Goal: Task Accomplishment & Management: Manage account settings

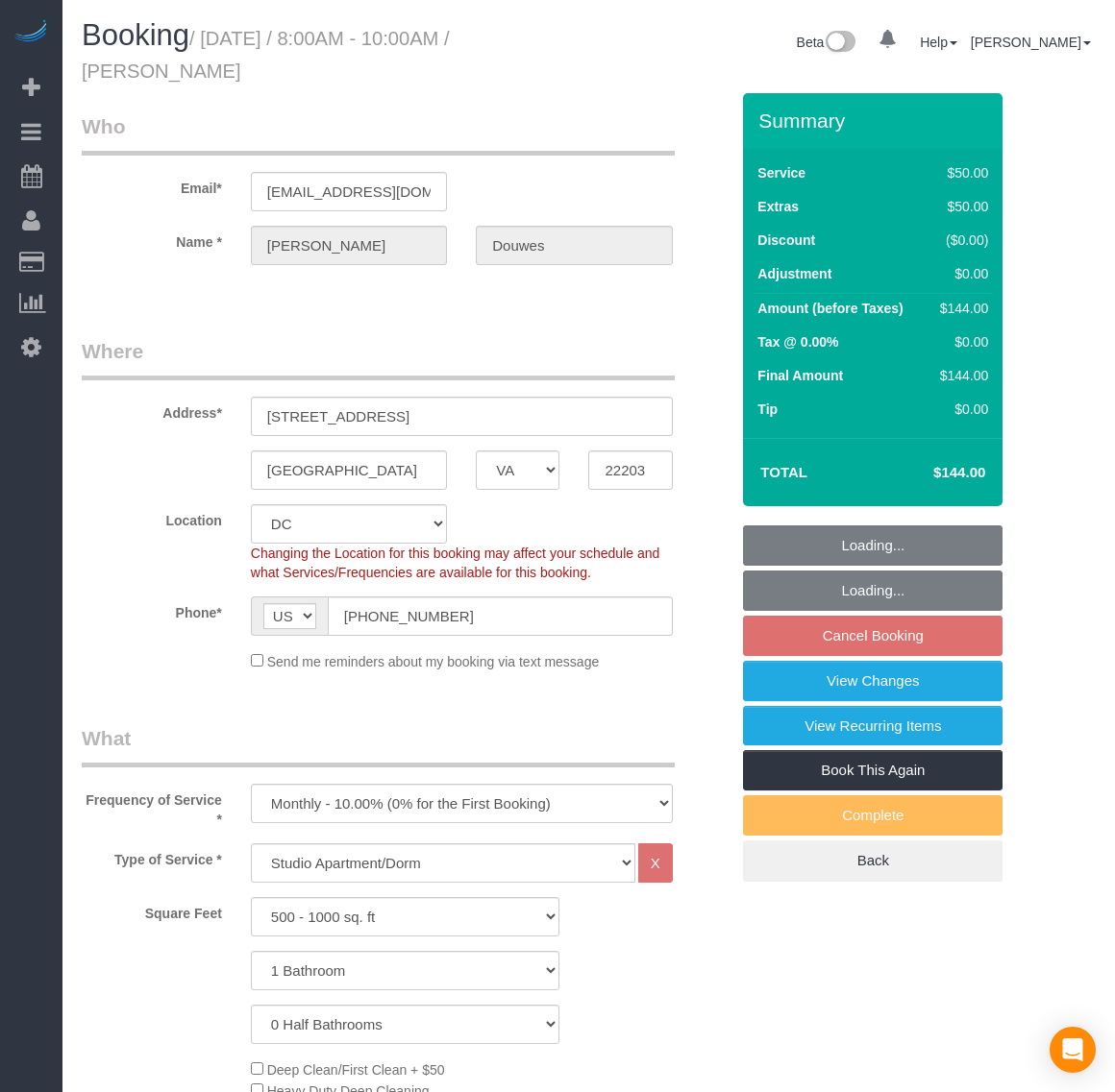
select select "VA"
select select "spot1"
select select "number:1"
select select "number:26"
select select "number:35"
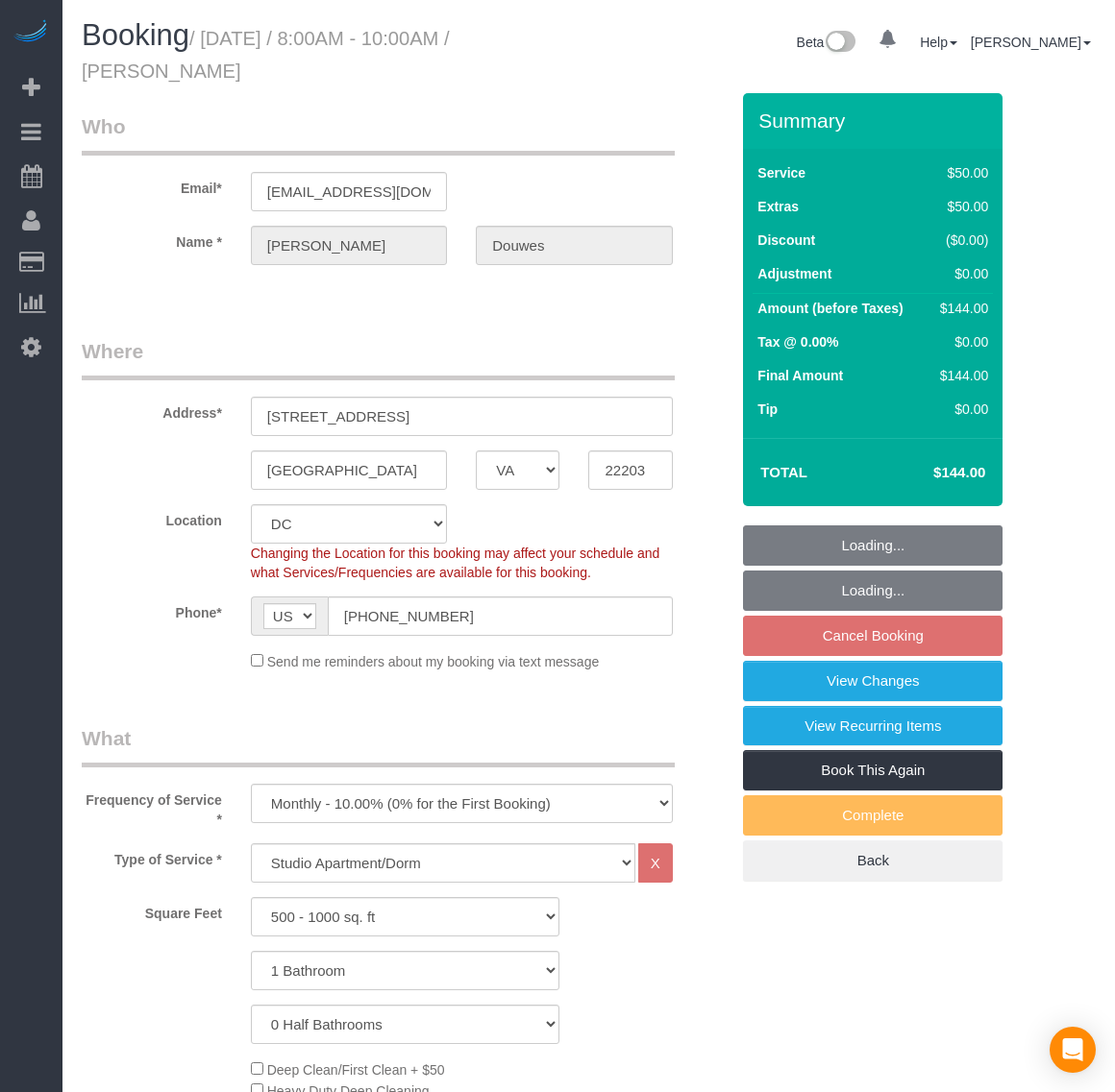
select select "1"
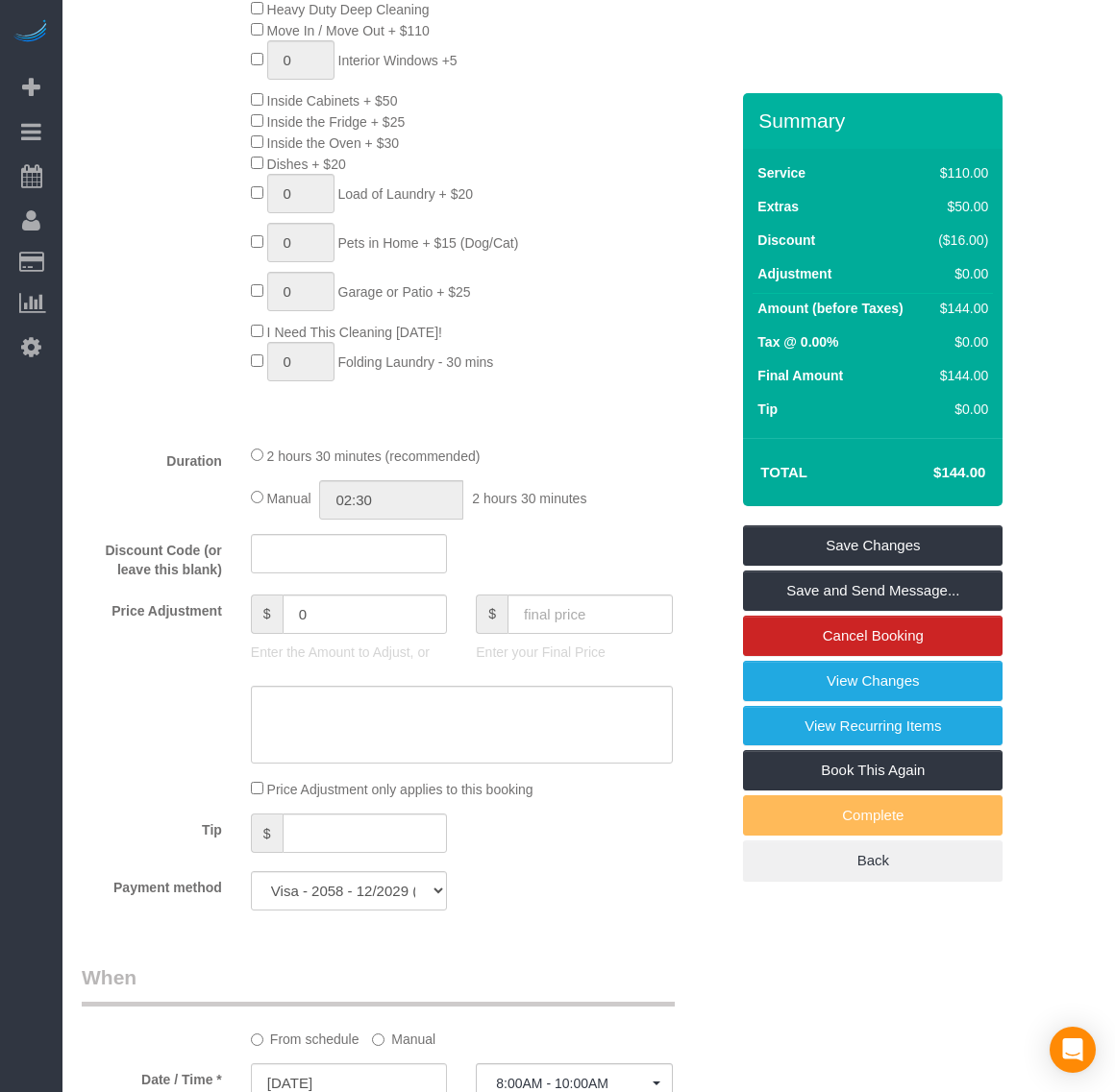
scroll to position [1681, 0]
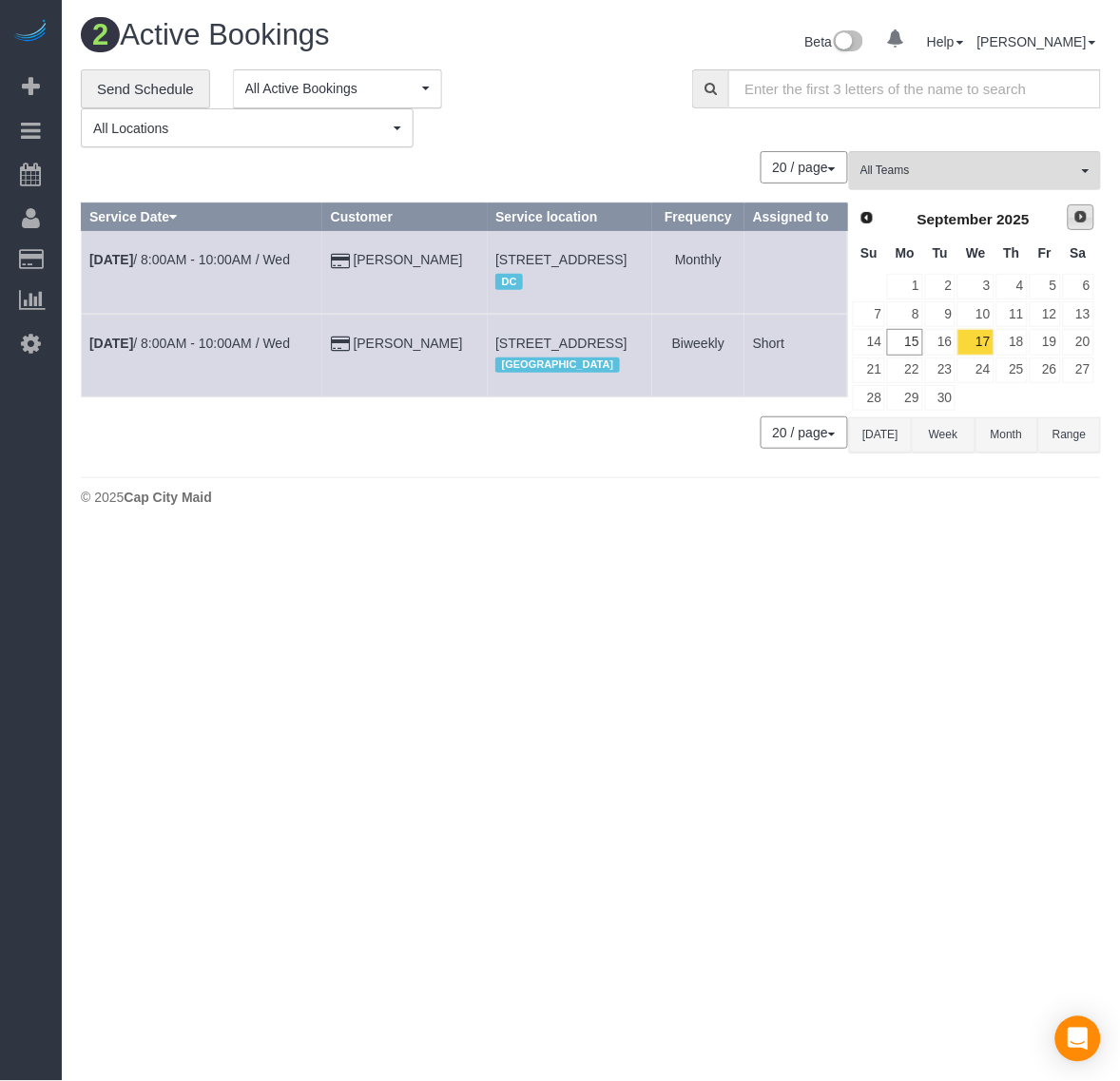
click at [1090, 214] on link "Next" at bounding box center [1080, 217] width 26 height 26
click at [1042, 282] on link "3" at bounding box center [1045, 287] width 31 height 25
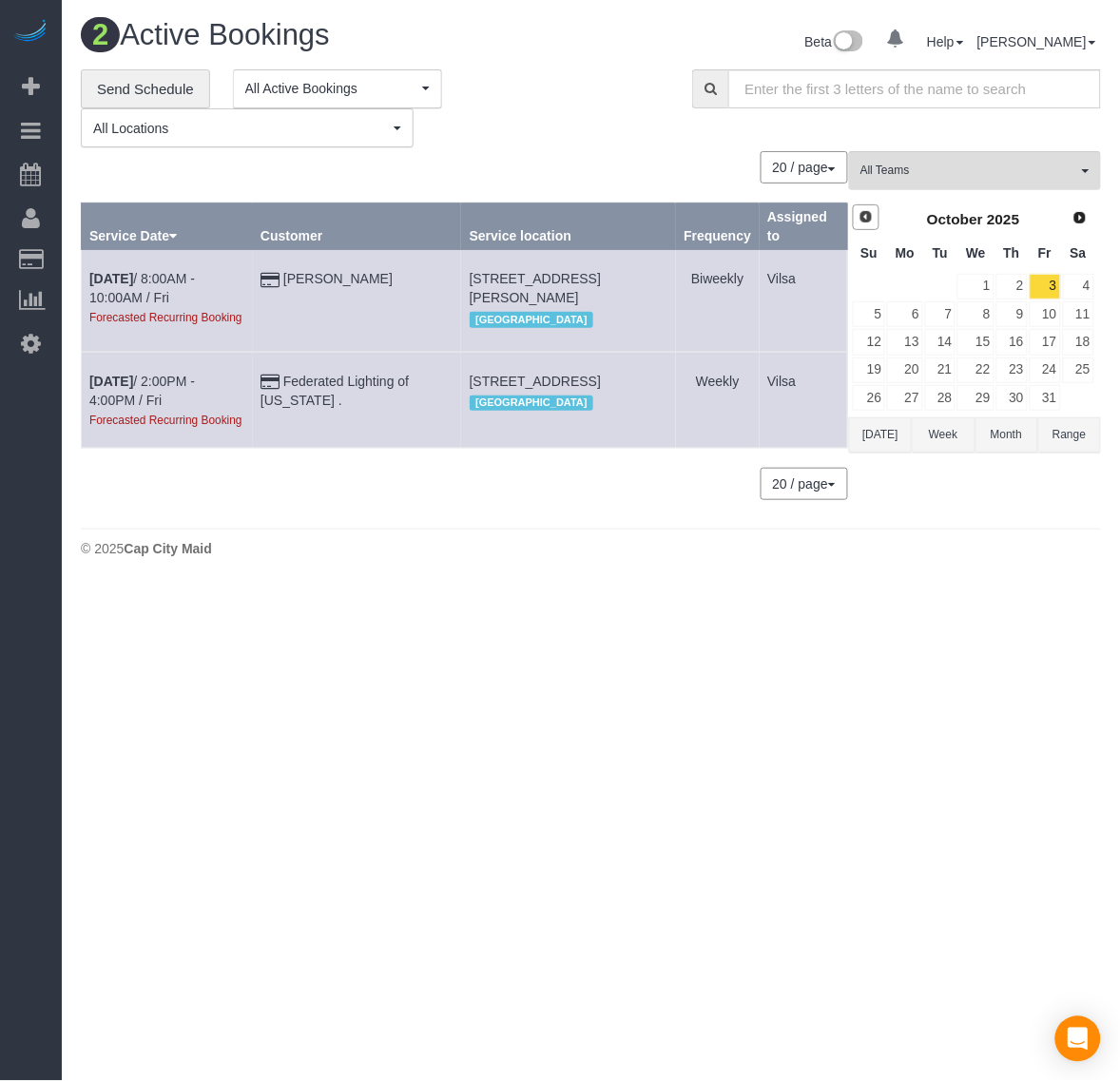
click at [867, 216] on span "Prev" at bounding box center [866, 217] width 16 height 16
click at [979, 342] on link "17" at bounding box center [975, 341] width 36 height 25
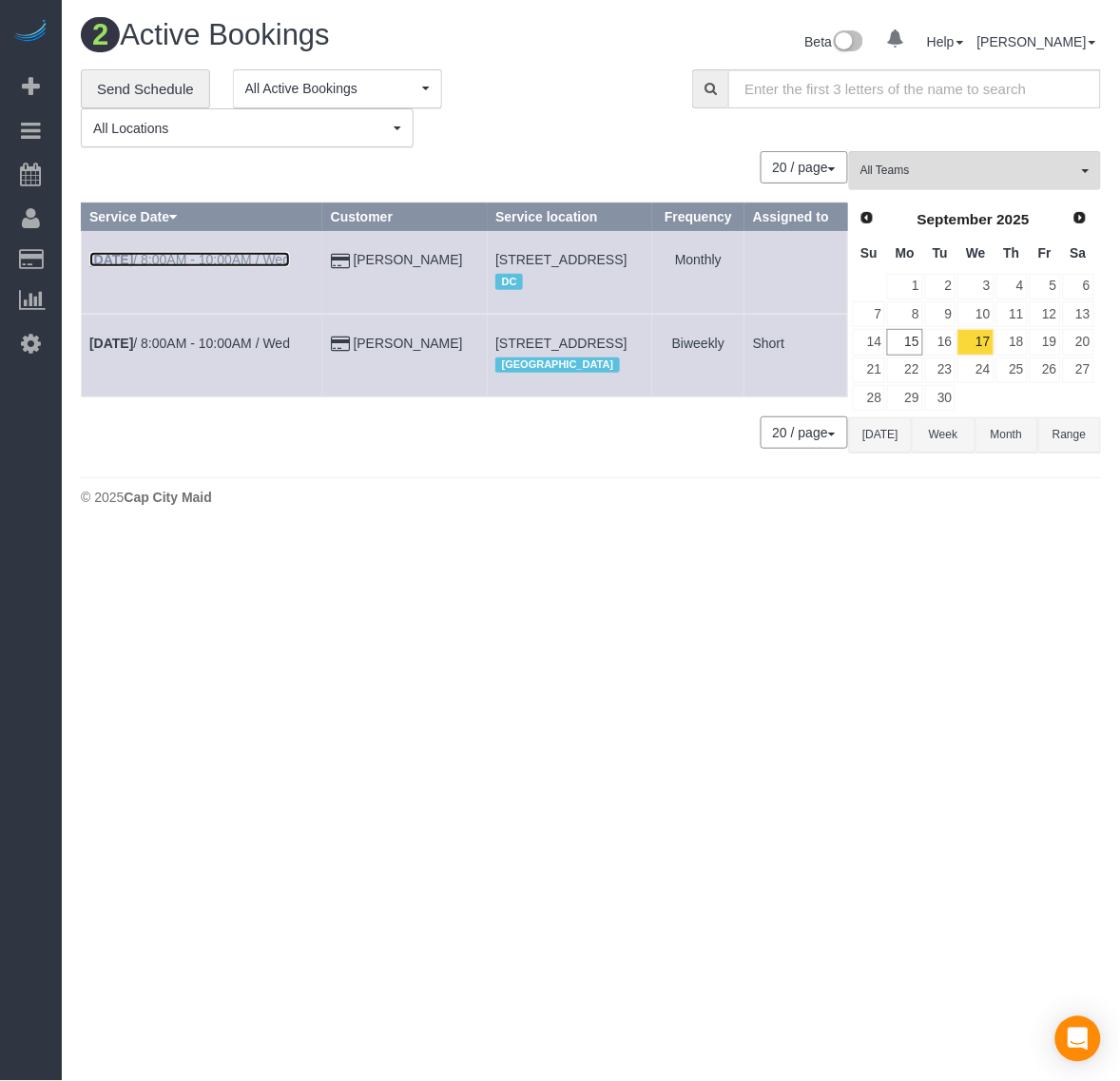
click at [114, 267] on b "Sep 17th" at bounding box center [111, 260] width 44 height 16
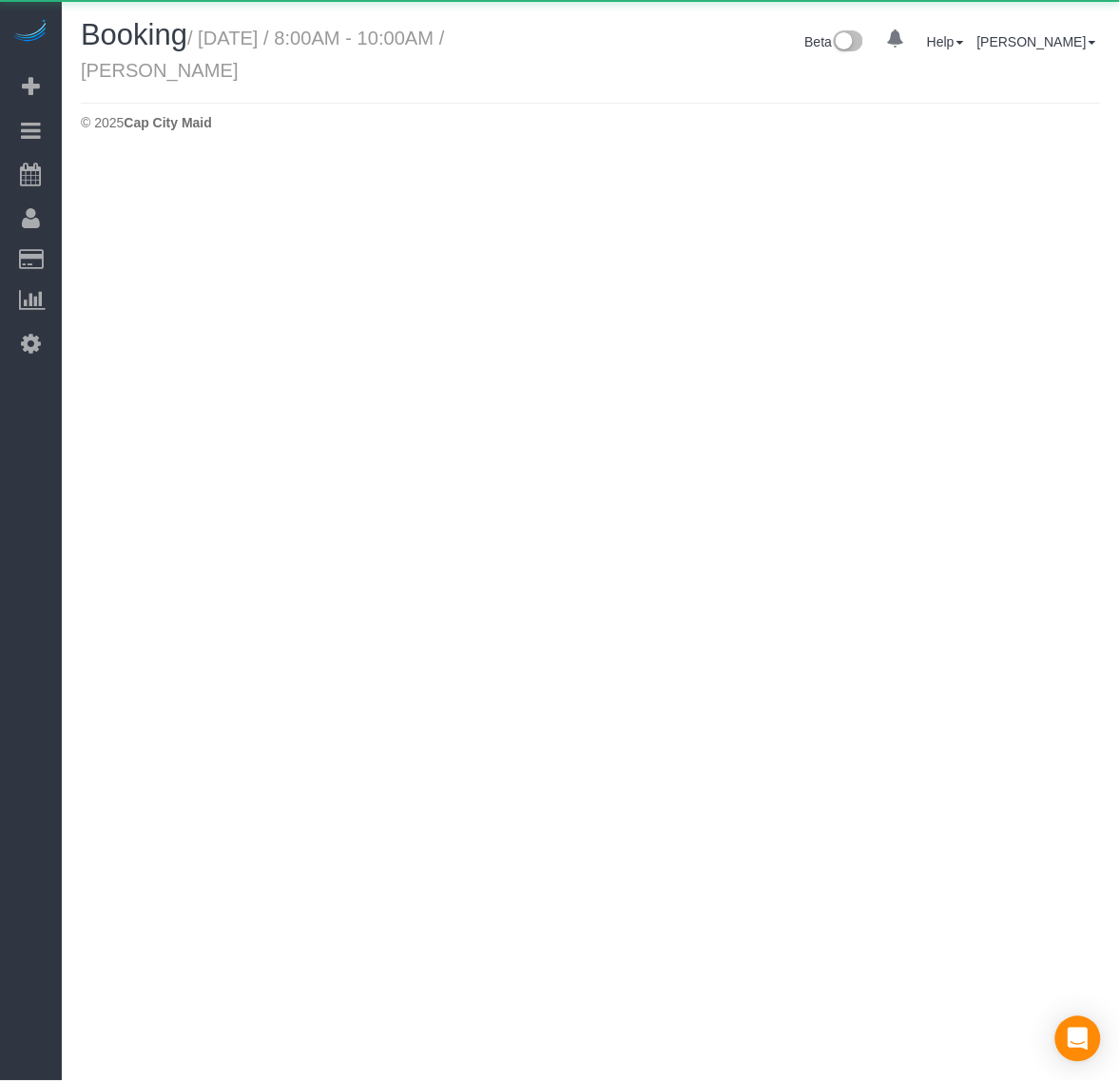
select select "VA"
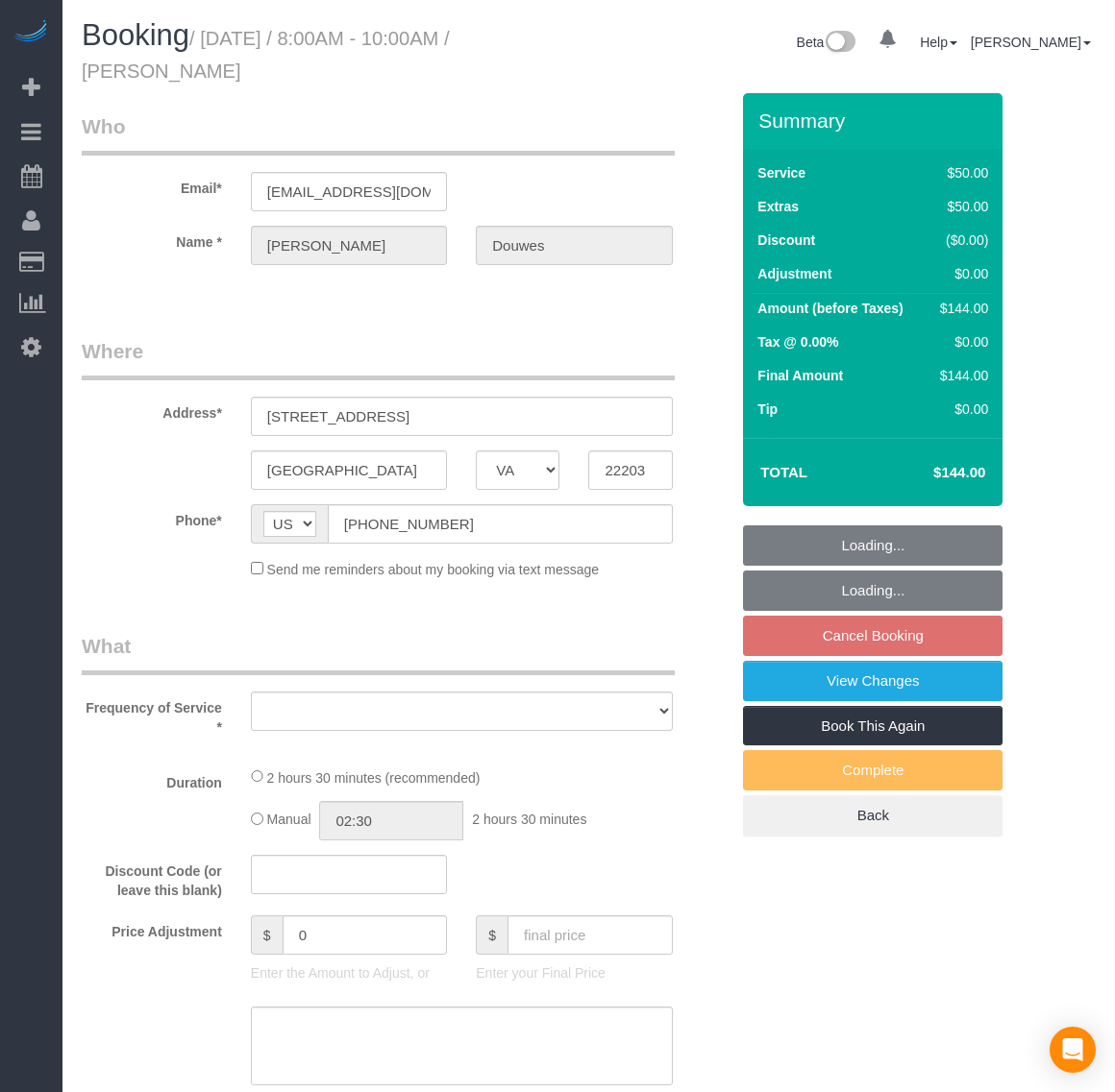
select select "string:fspay-cdda18c4-54de-4879-86bb-6fa1c479b177"
select select "number:1"
select select "number:26"
select select "number:35"
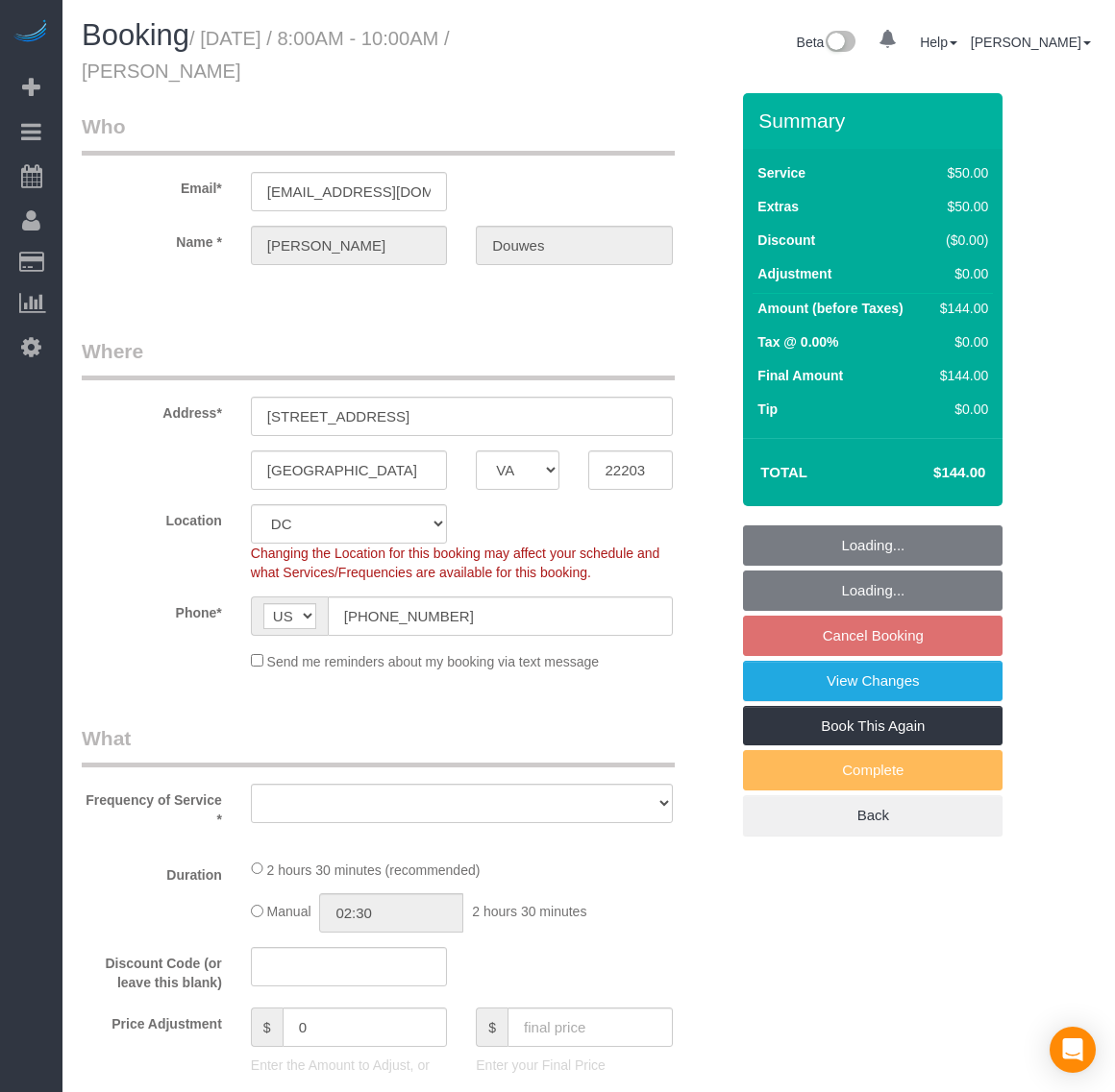
select select "1"
select select "spot15"
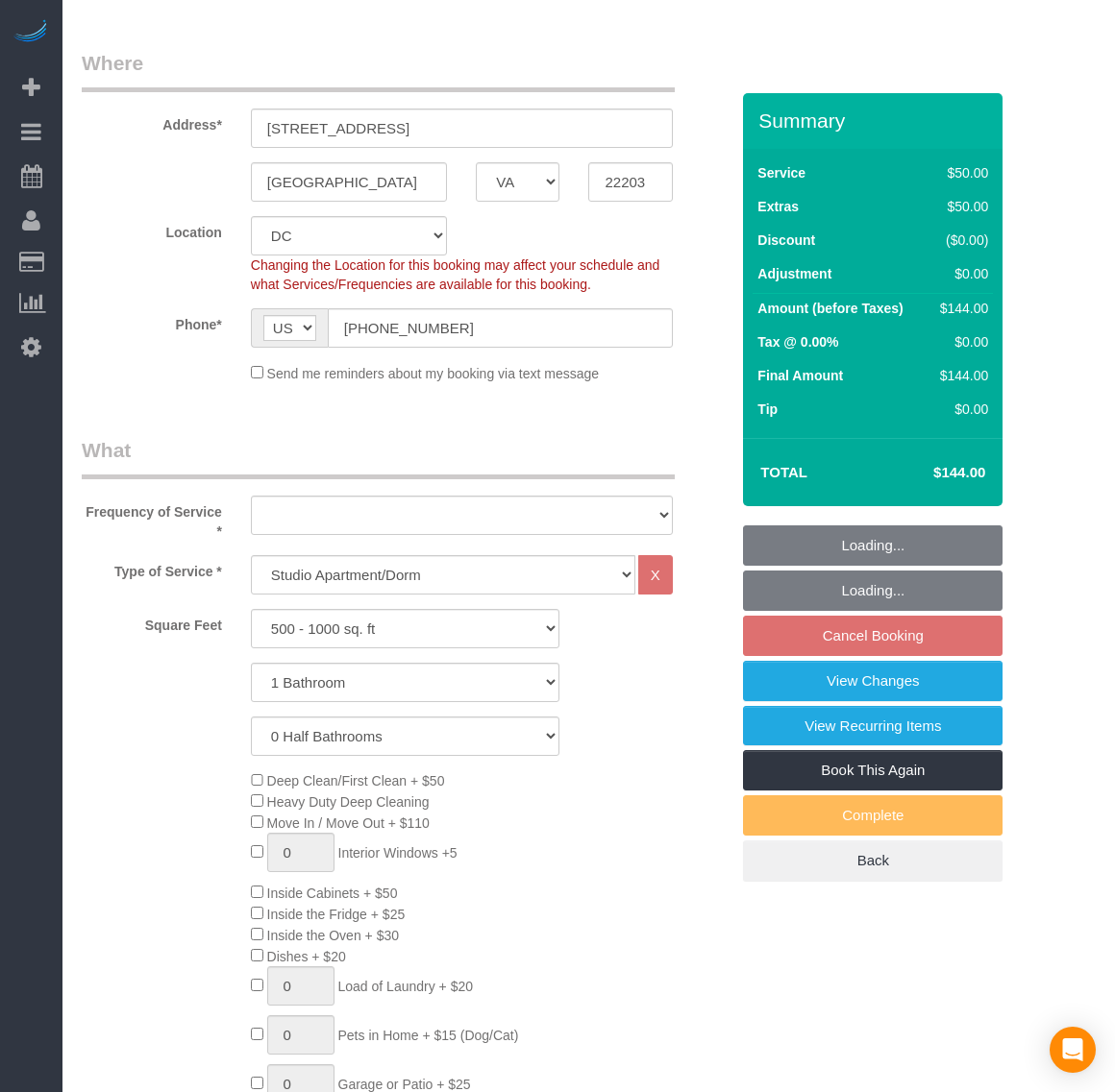
select select "object:2696"
select select "1"
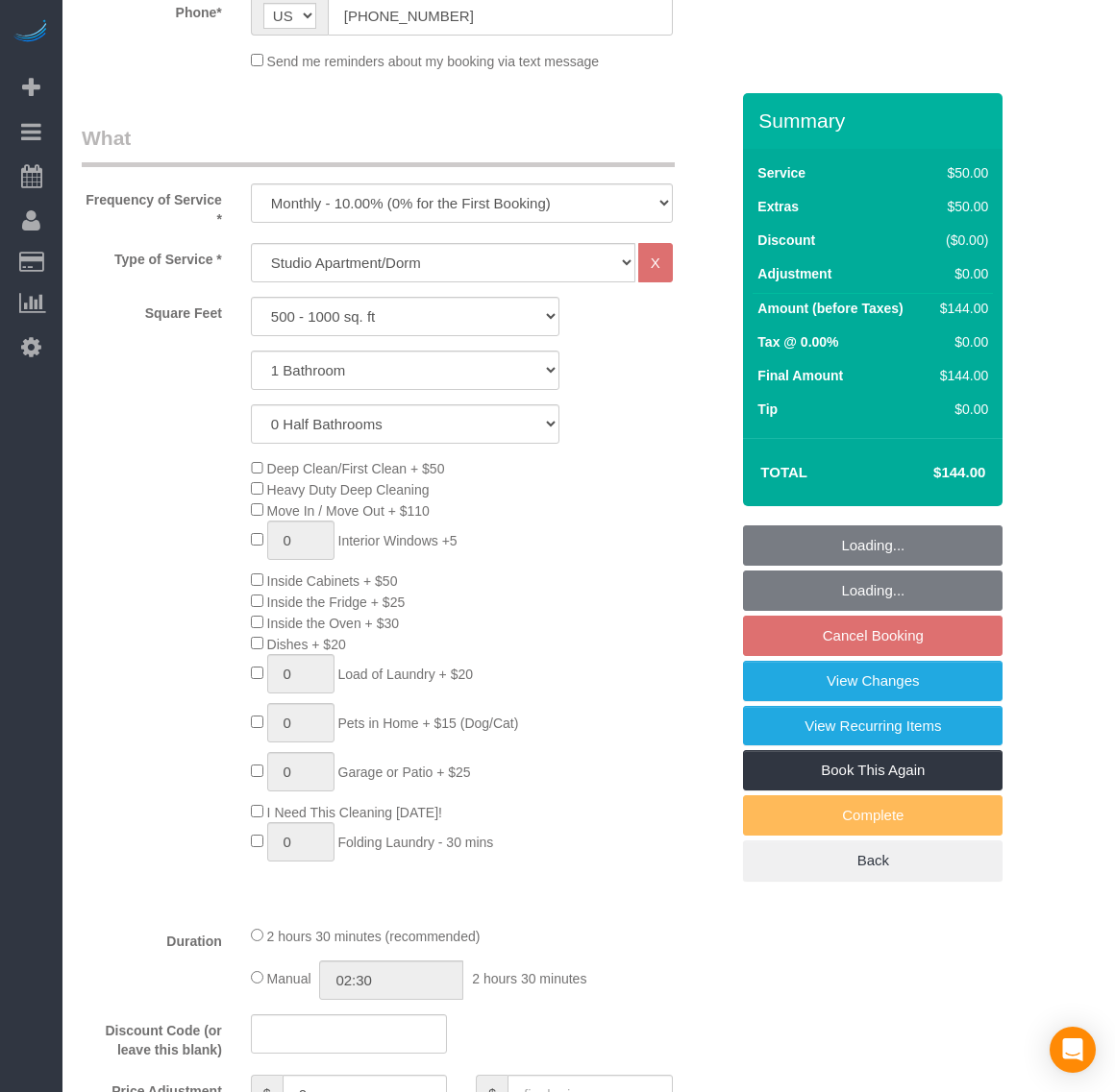
select select "object:2793"
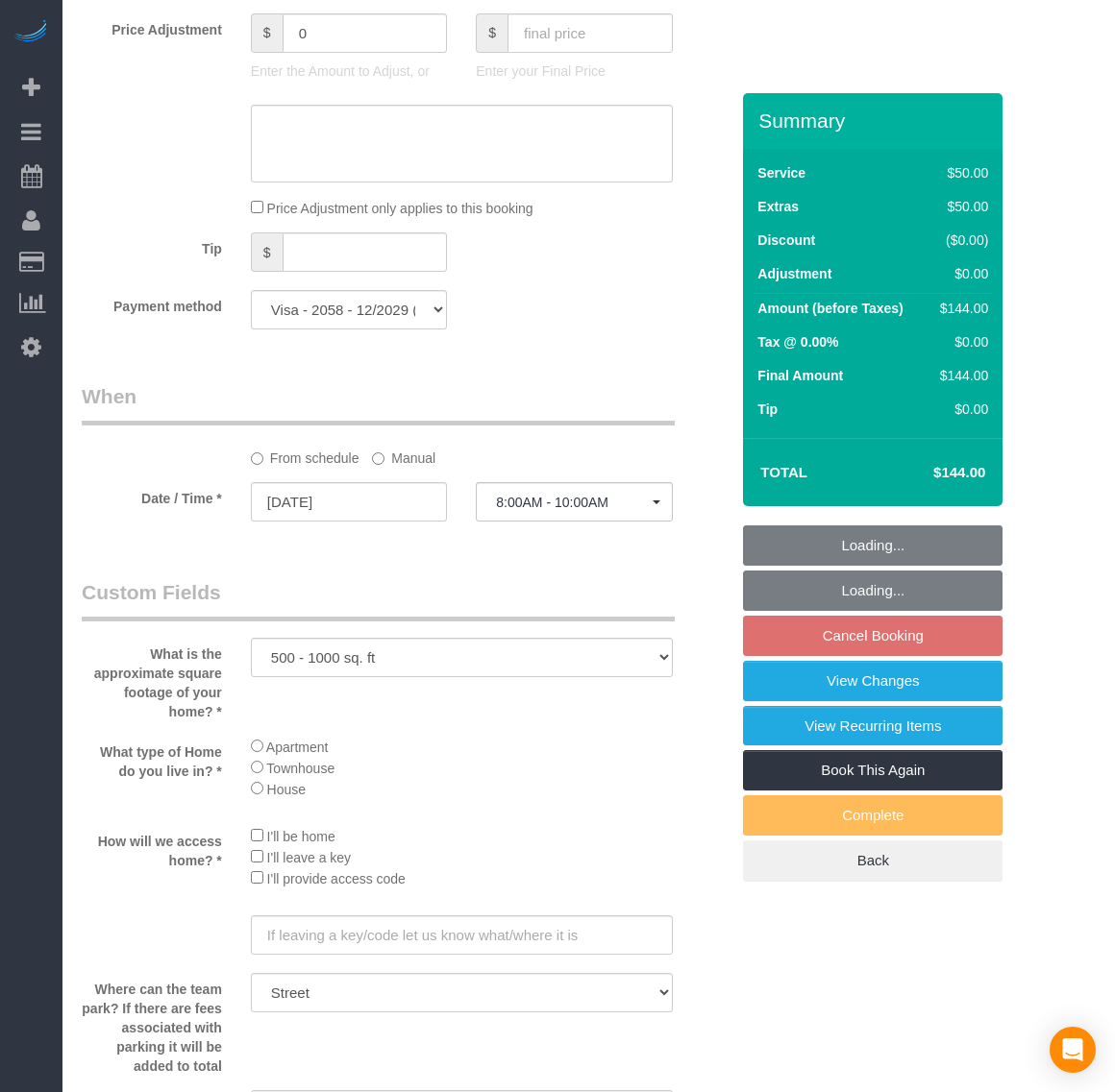
scroll to position [1681, 0]
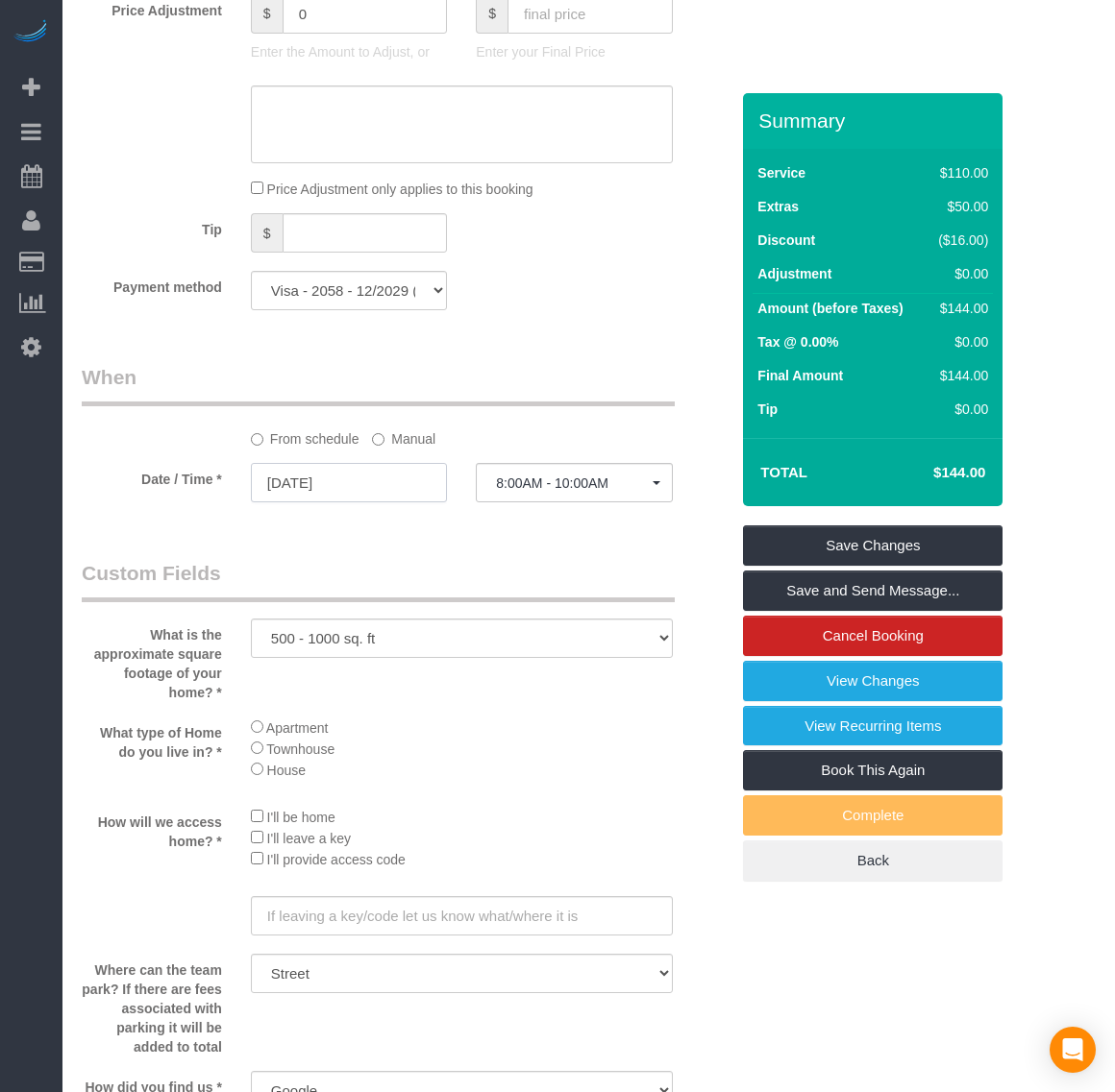
click at [305, 488] on input "09/17/2025" at bounding box center [349, 482] width 196 height 39
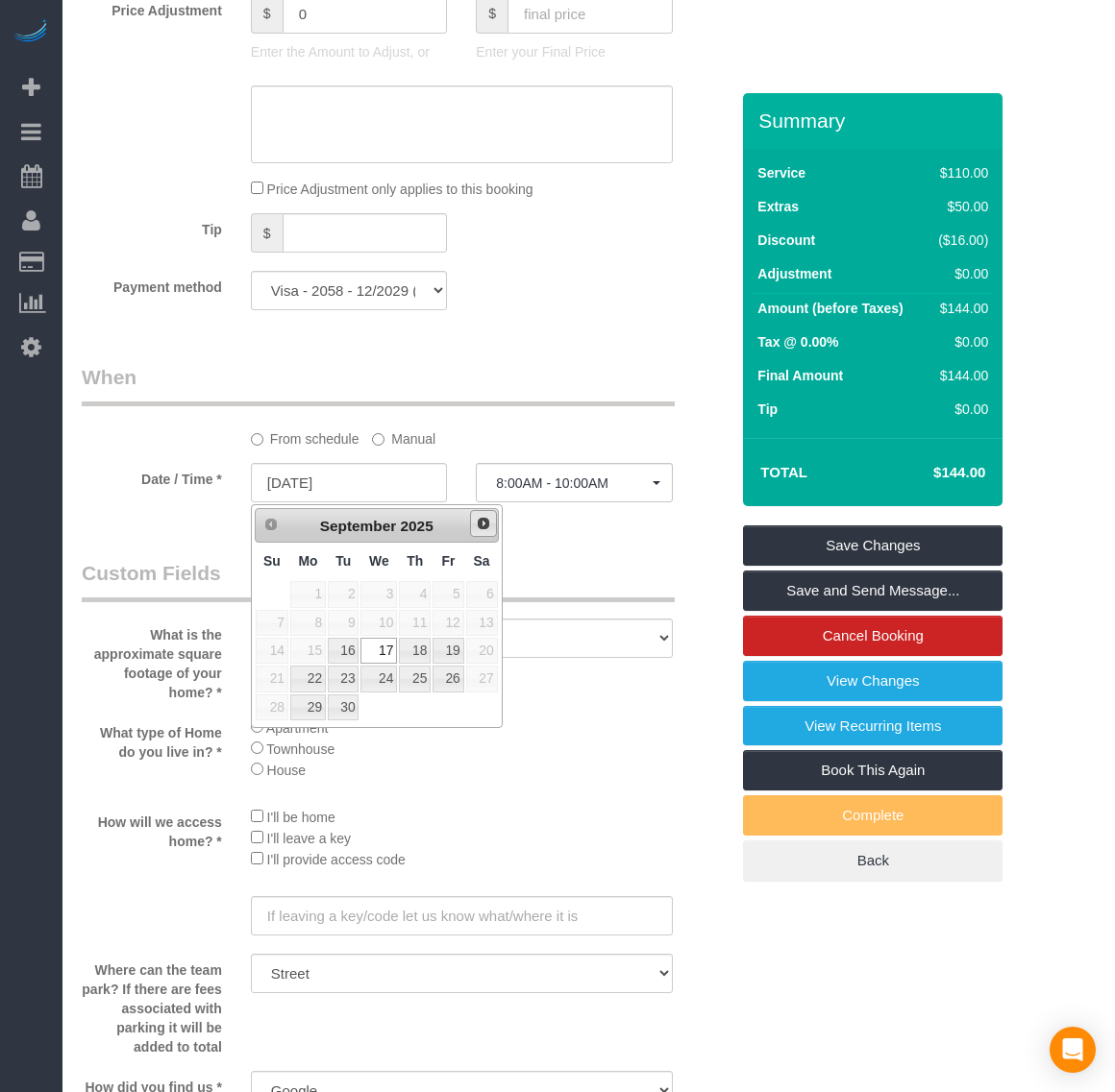
click at [481, 520] on span "Next" at bounding box center [483, 523] width 16 height 16
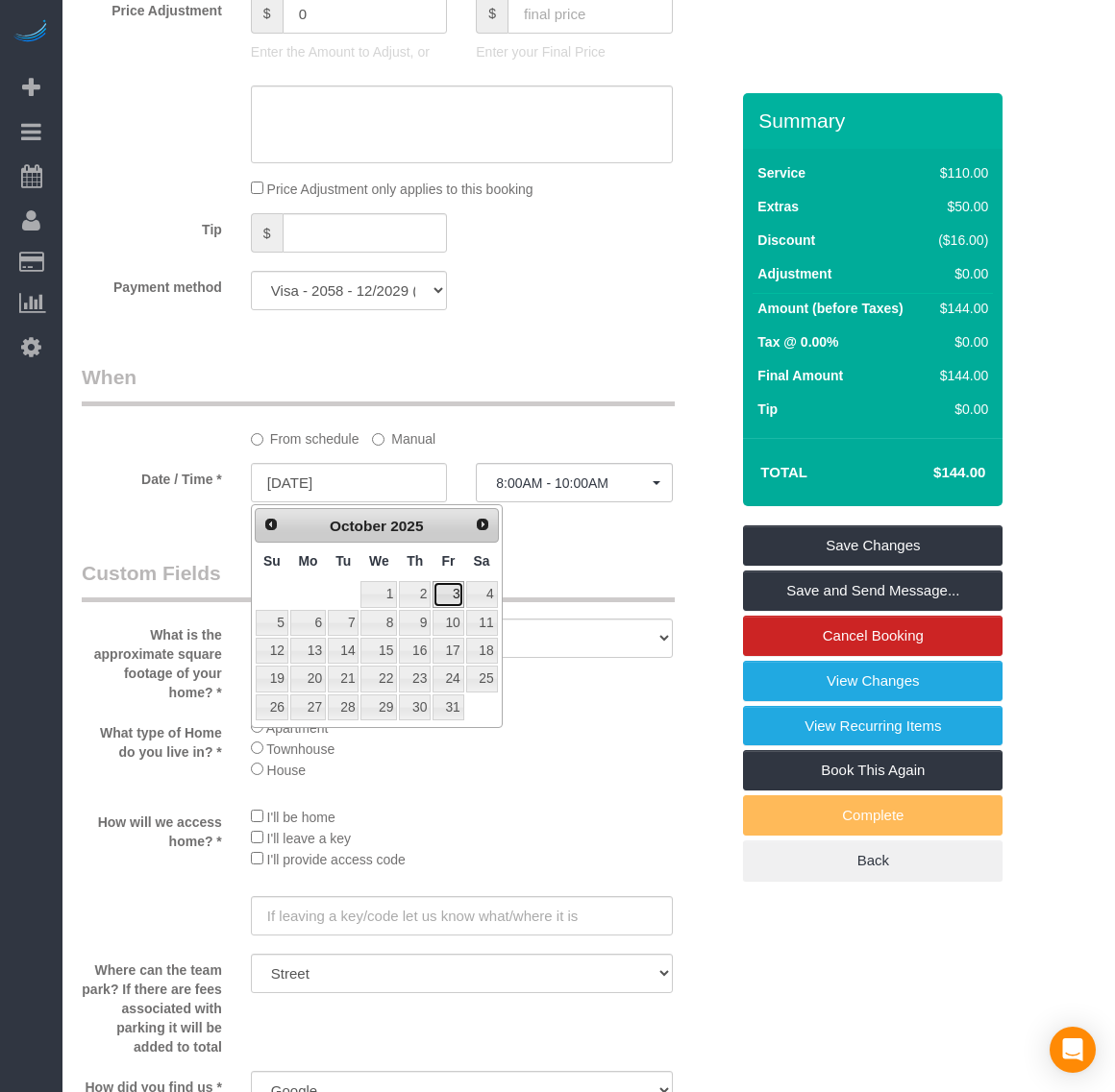
click at [449, 593] on link "3" at bounding box center [447, 594] width 30 height 26
type input "10/03/2025"
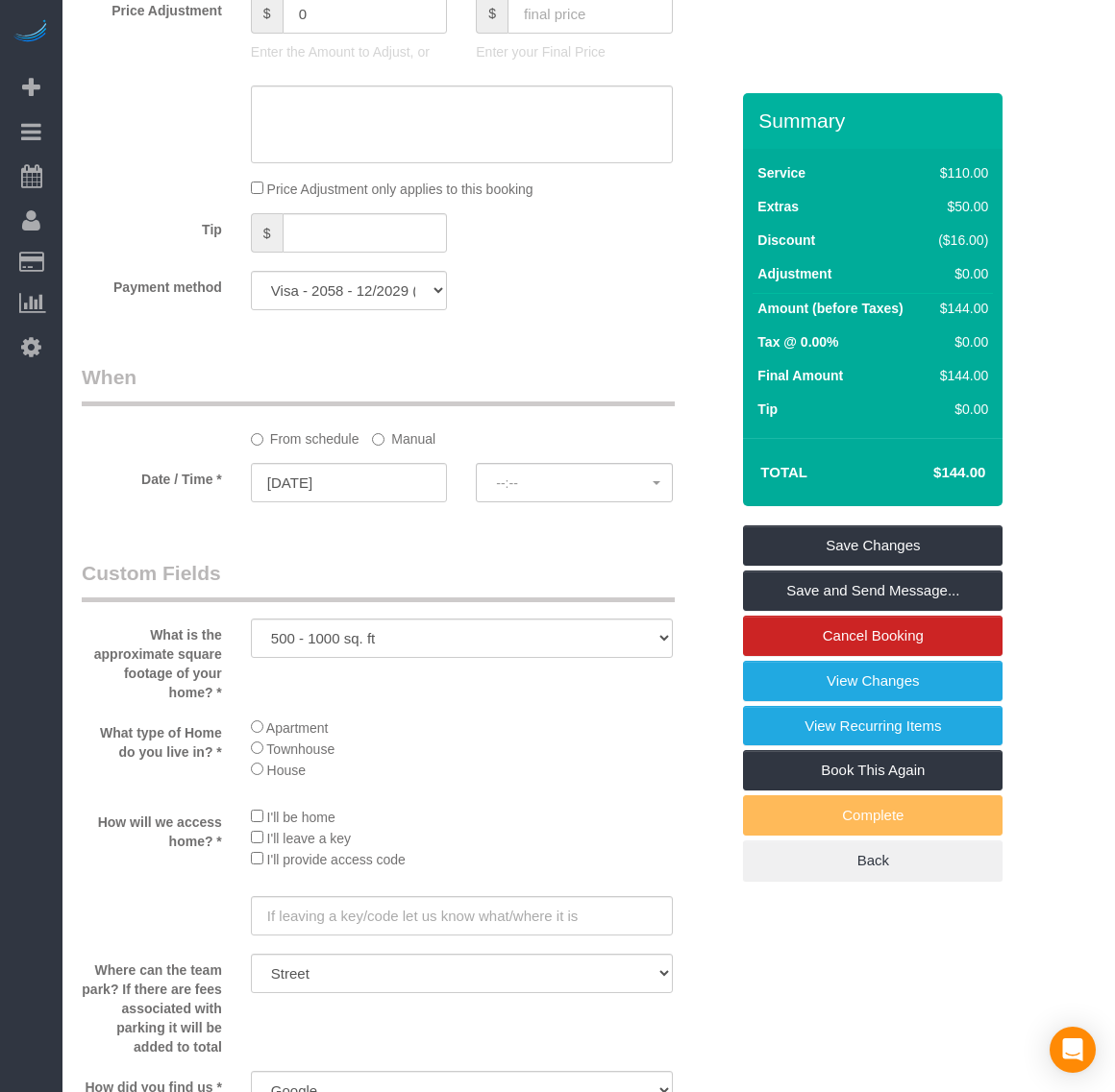
select select "spot29"
click at [864, 584] on link "Save and Send Message..." at bounding box center [872, 590] width 259 height 40
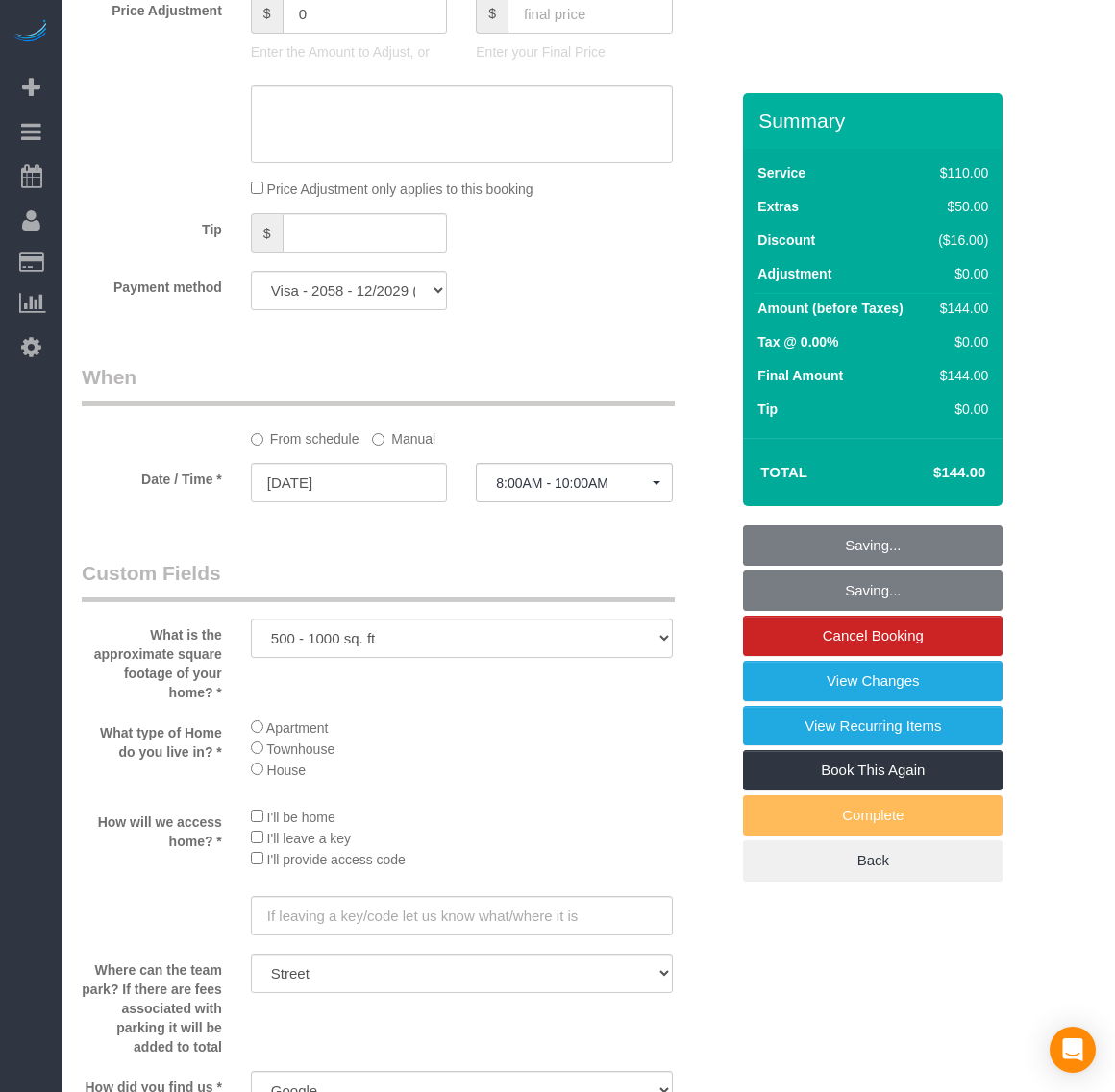
click at [864, 584] on fieldset "Saving... Saving... Cancel Booking View Changes View Recurring Items Book This …" at bounding box center [872, 703] width 259 height 356
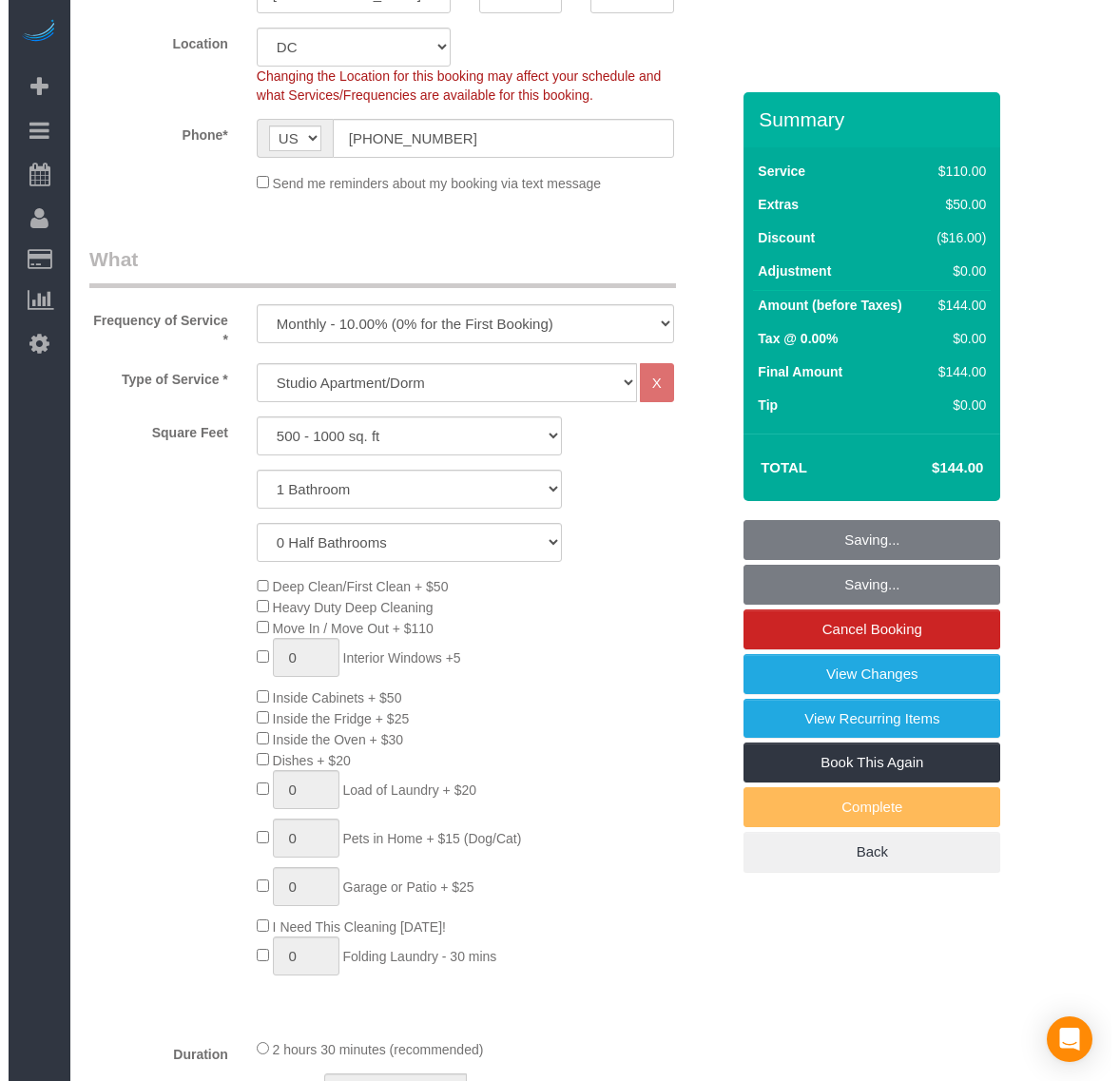
scroll to position [0, 0]
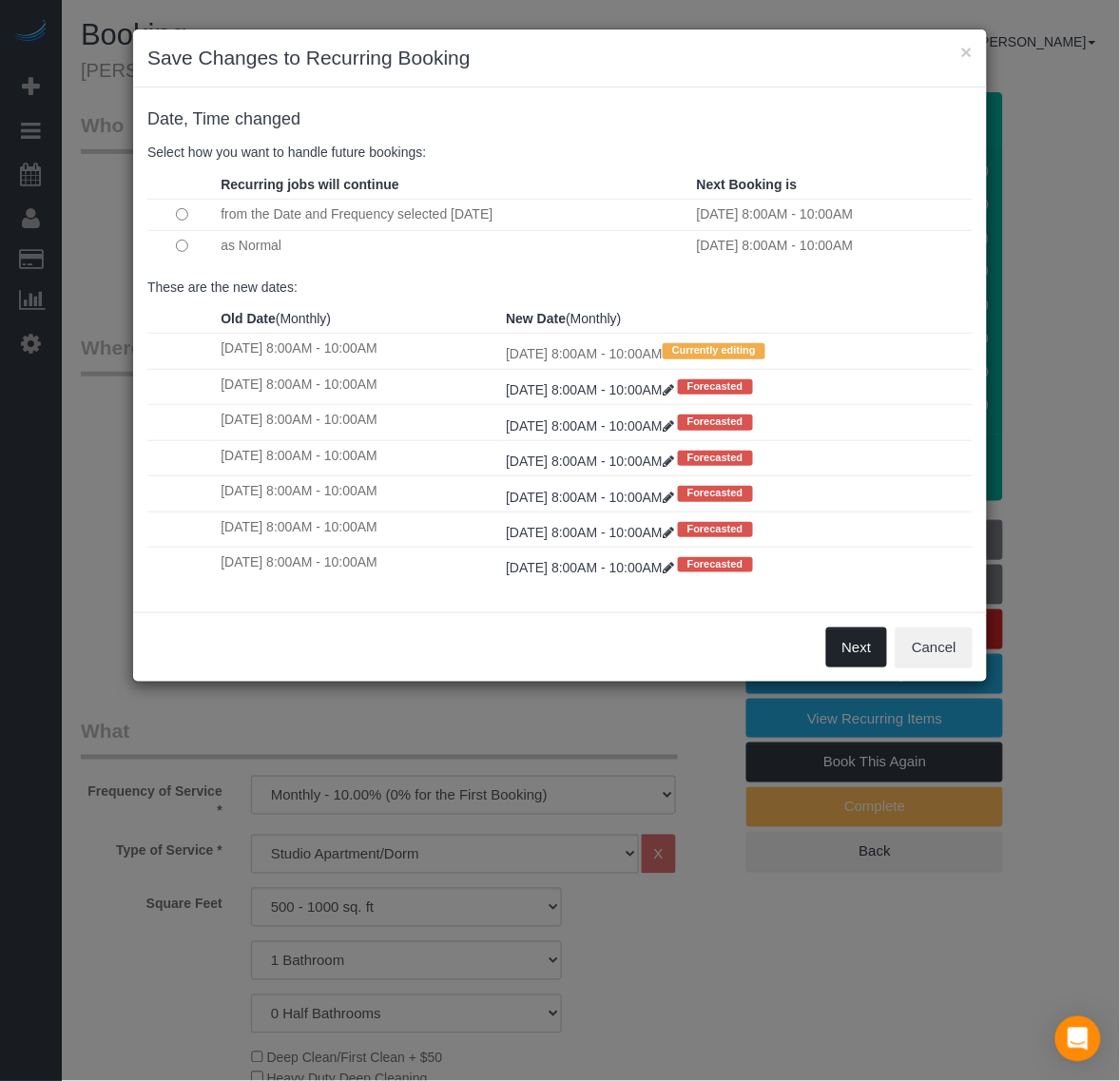
click at [848, 657] on button "Next" at bounding box center [858, 647] width 62 height 40
click at [848, 657] on div "× Save Changes to Recurring Booking Date, Time changed Select how you want to h…" at bounding box center [560, 540] width 1120 height 1081
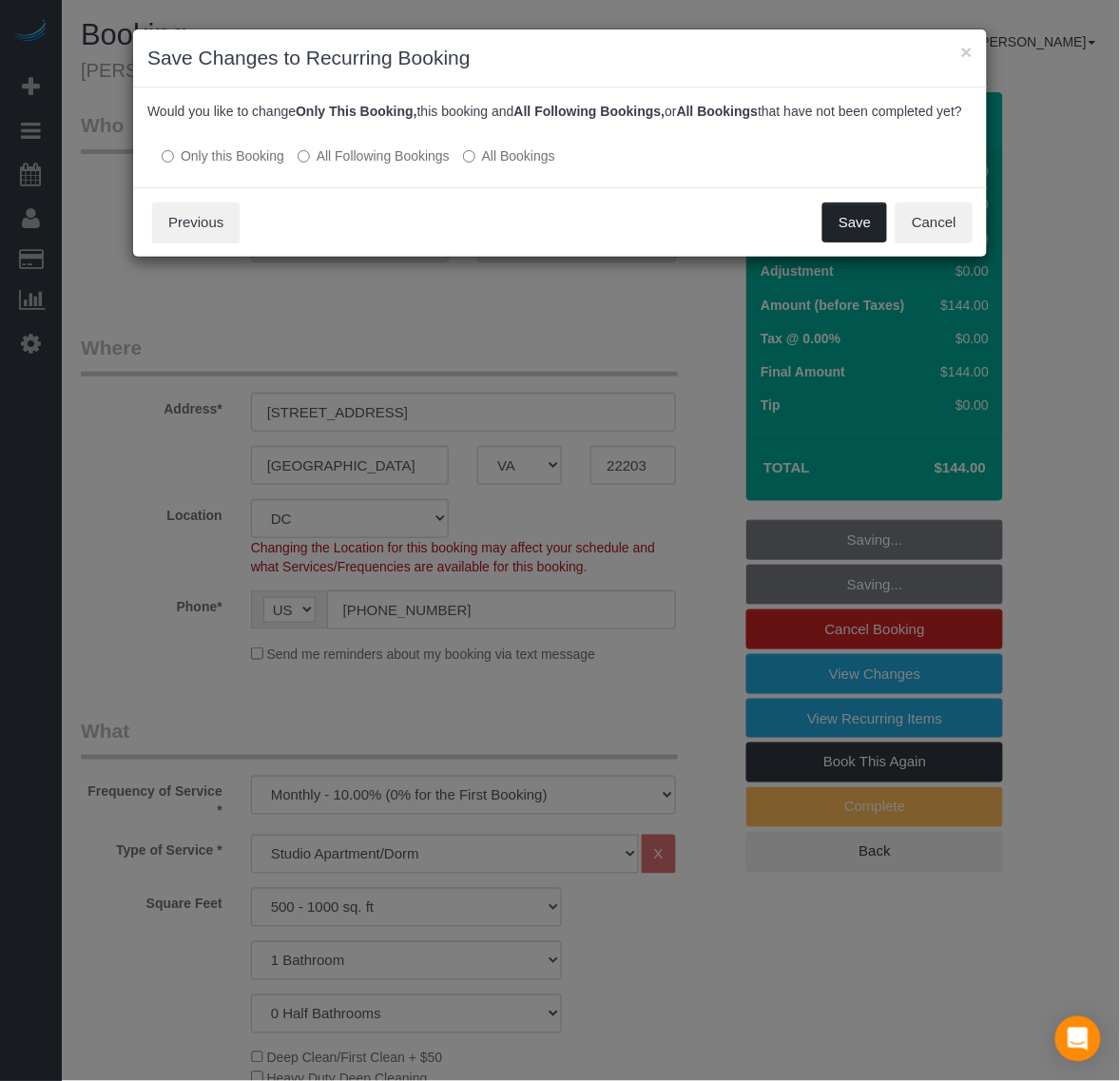
click at [832, 238] on button "Save" at bounding box center [855, 222] width 65 height 40
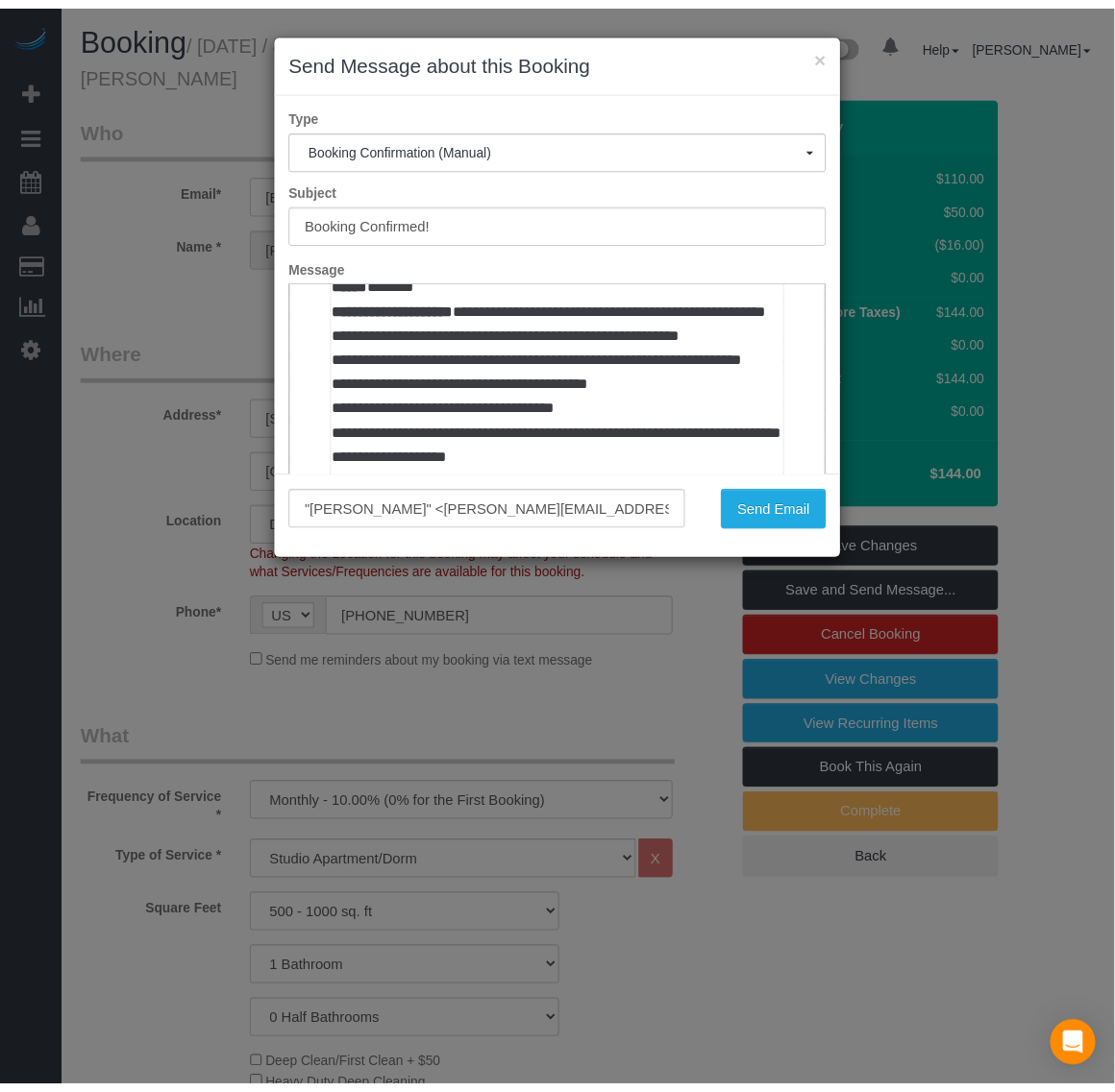
scroll to position [1441, 0]
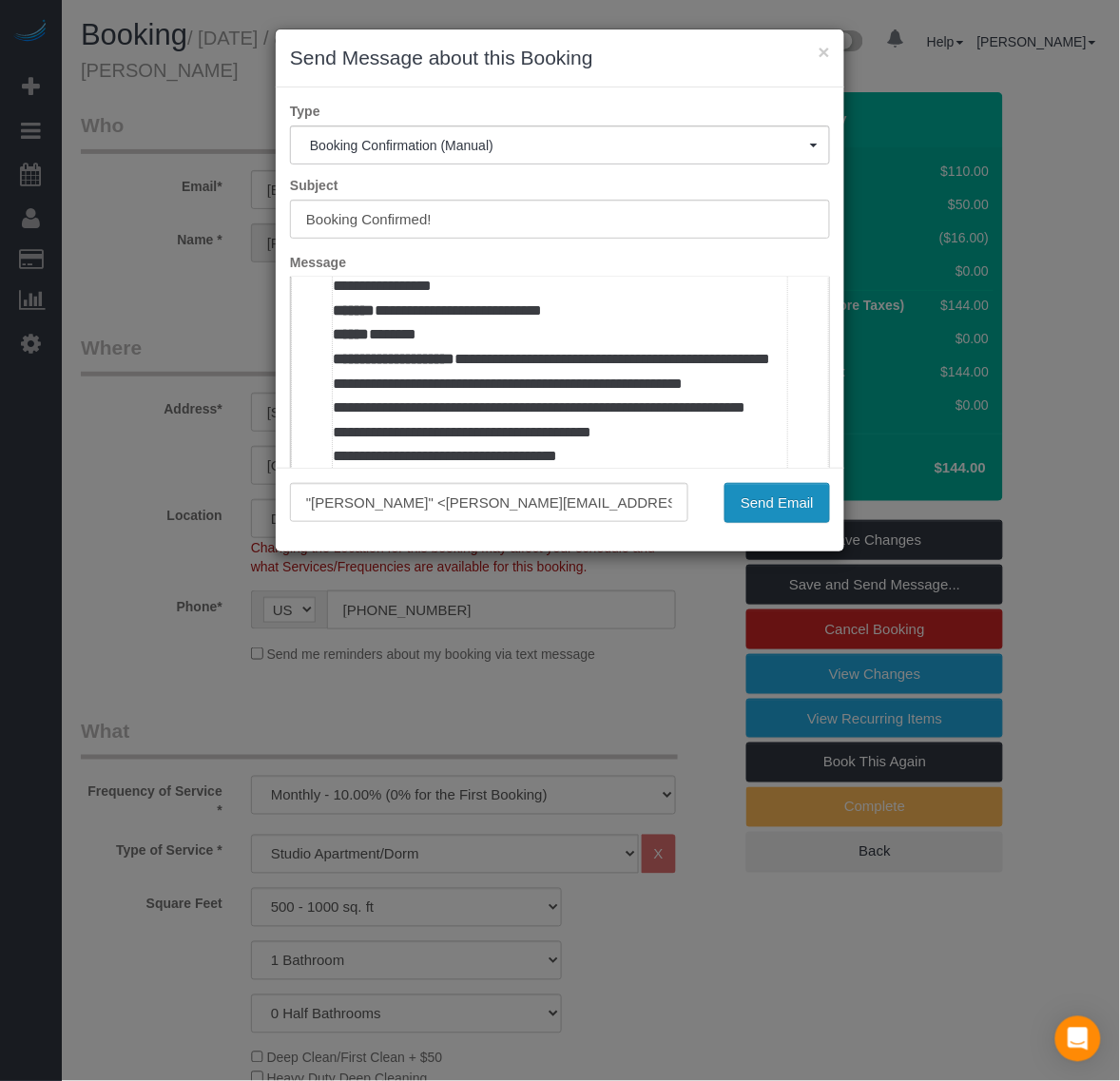
click at [794, 502] on button "Send Email" at bounding box center [777, 503] width 106 height 40
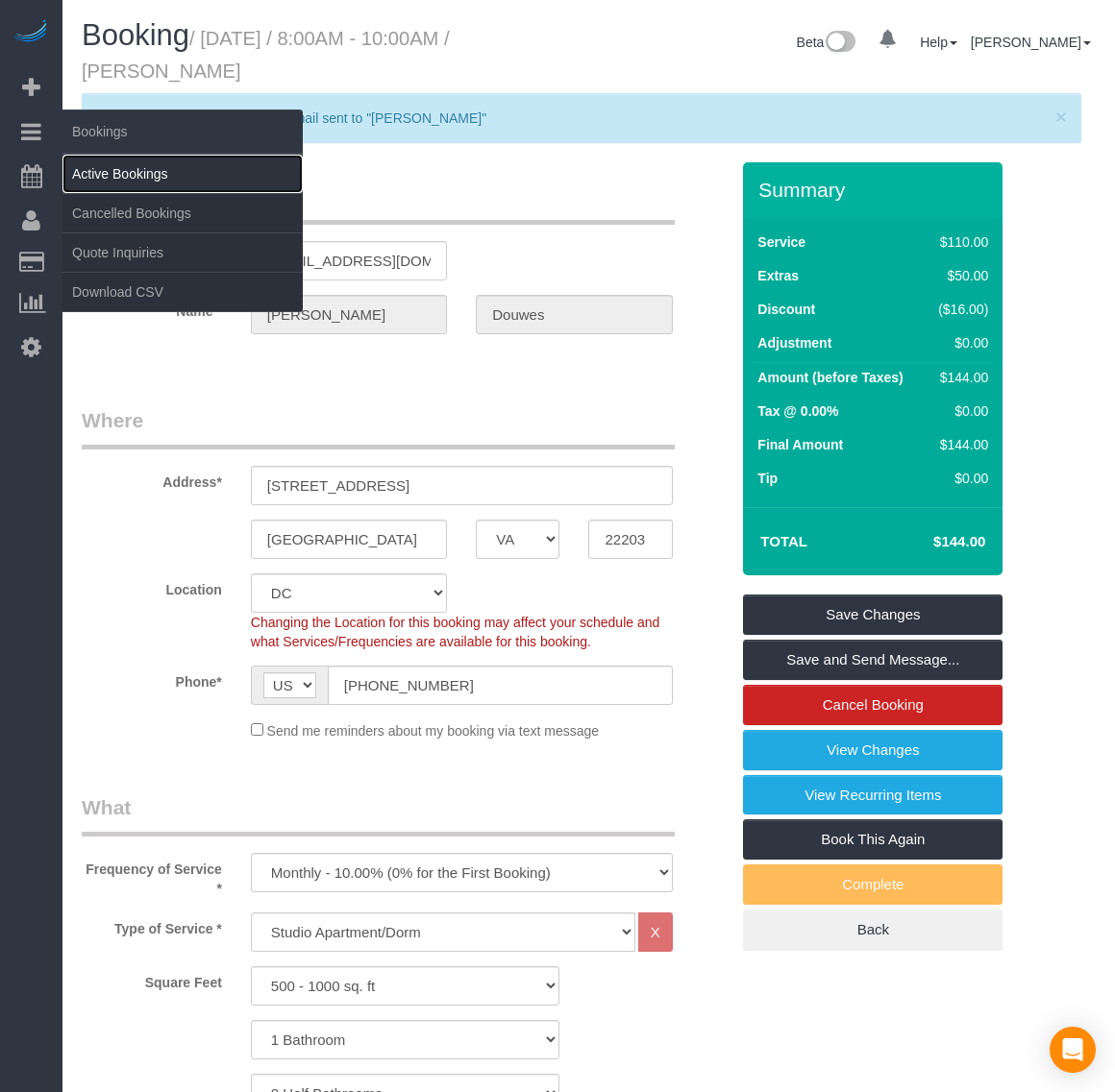
click at [133, 165] on link "Active Bookings" at bounding box center [183, 173] width 241 height 38
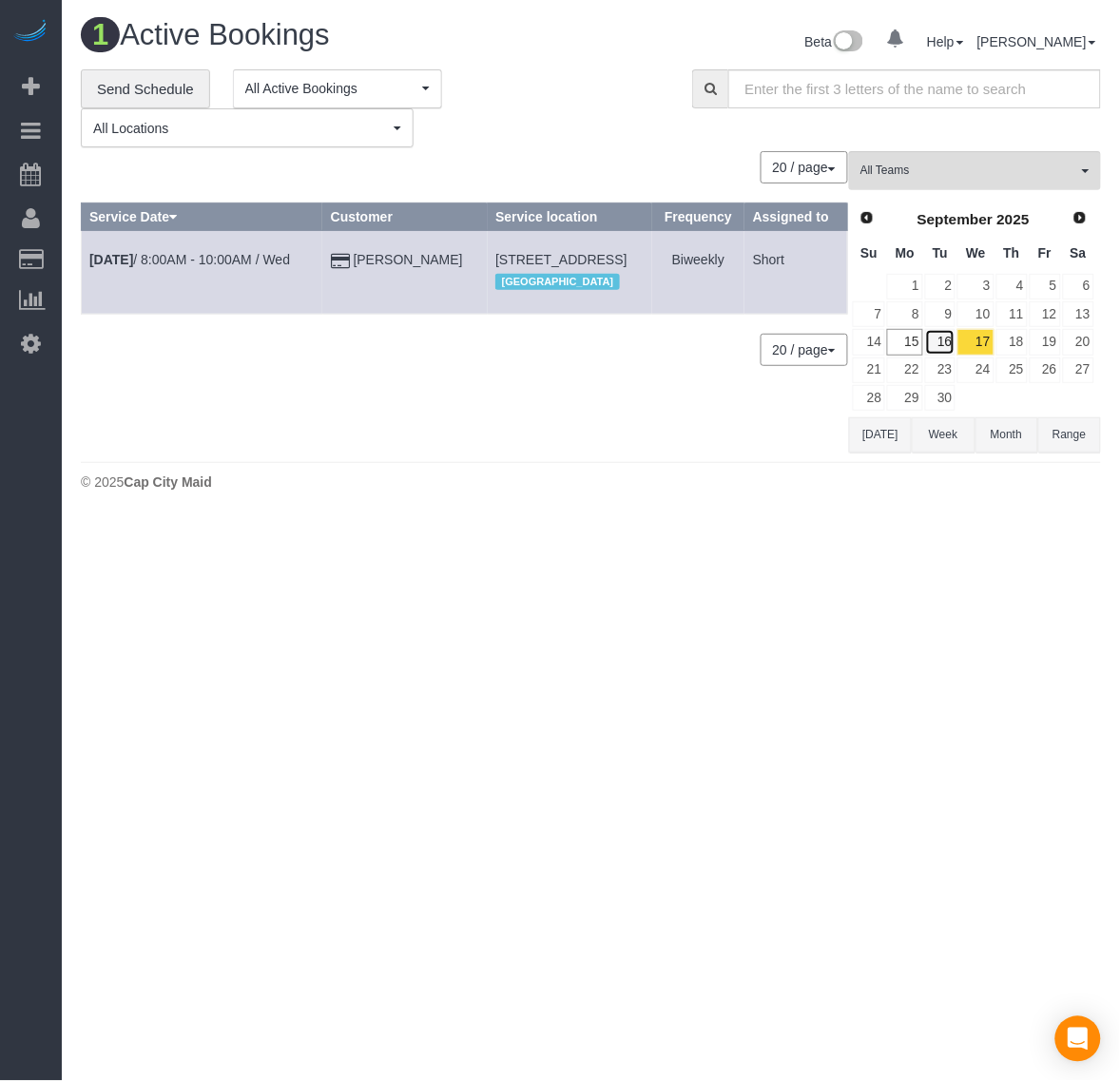
click at [932, 334] on link "16" at bounding box center [941, 341] width 31 height 25
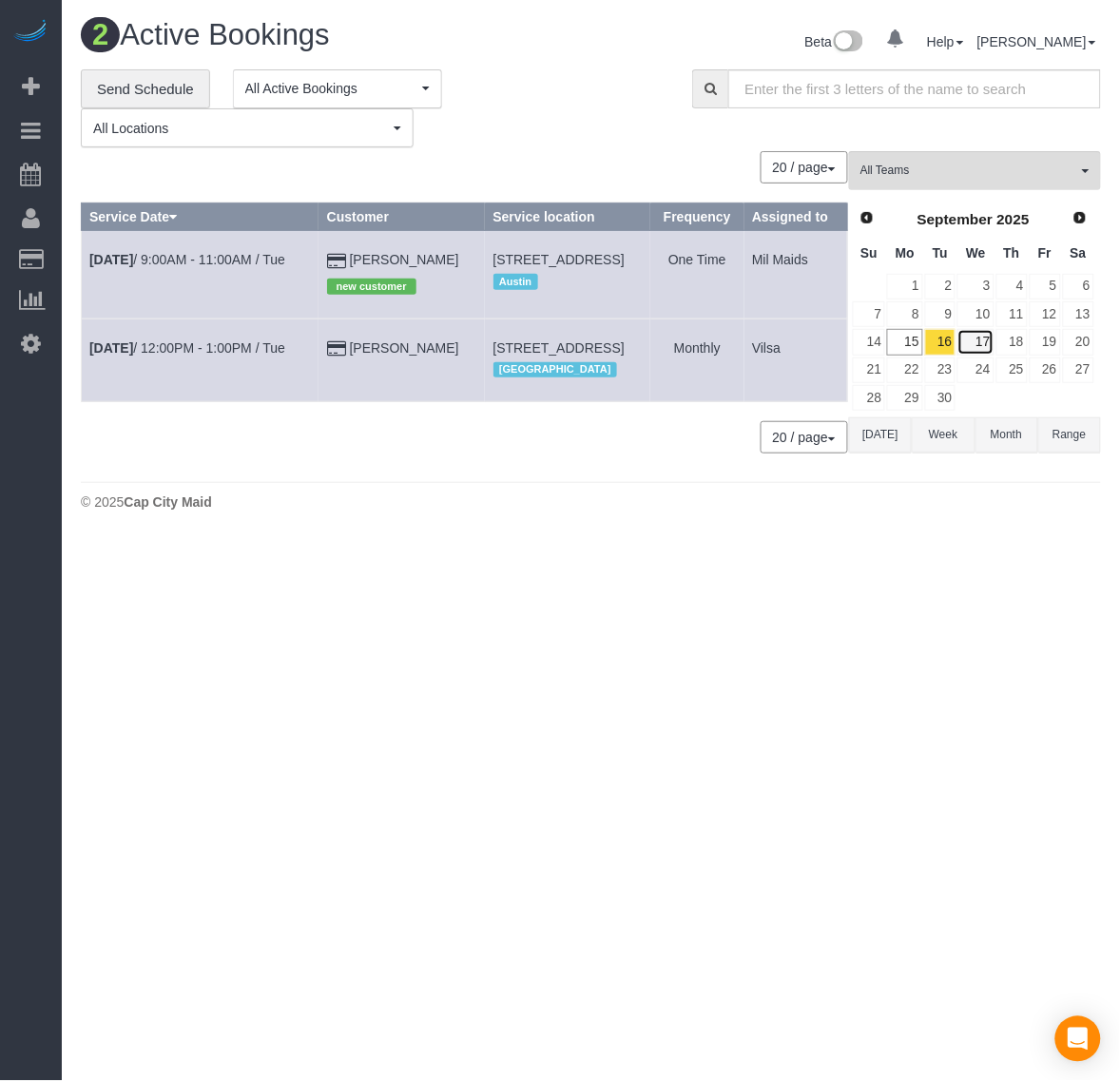
click at [971, 334] on link "17" at bounding box center [975, 341] width 36 height 25
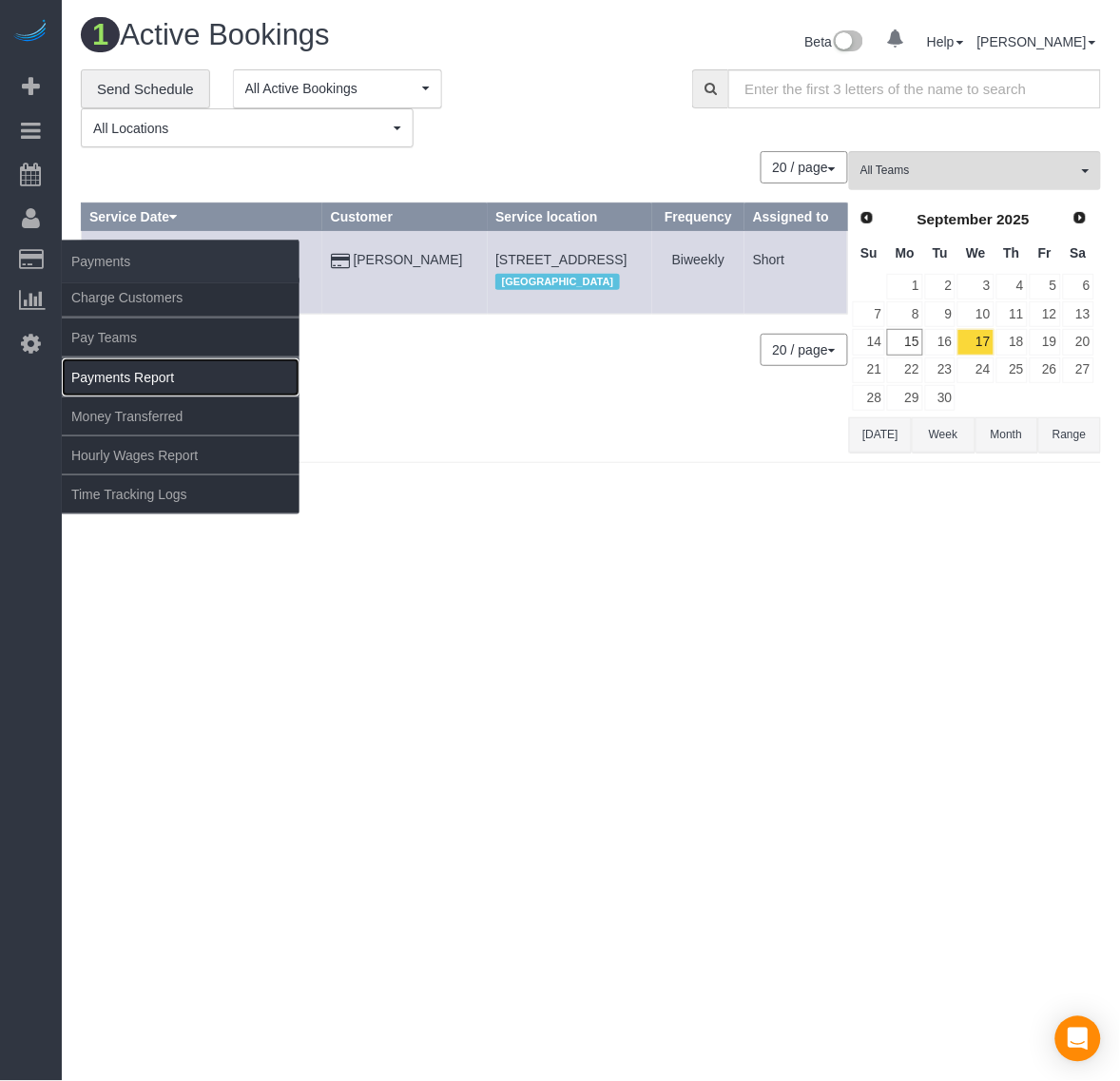
click at [131, 365] on link "Payments Report" at bounding box center [181, 377] width 238 height 38
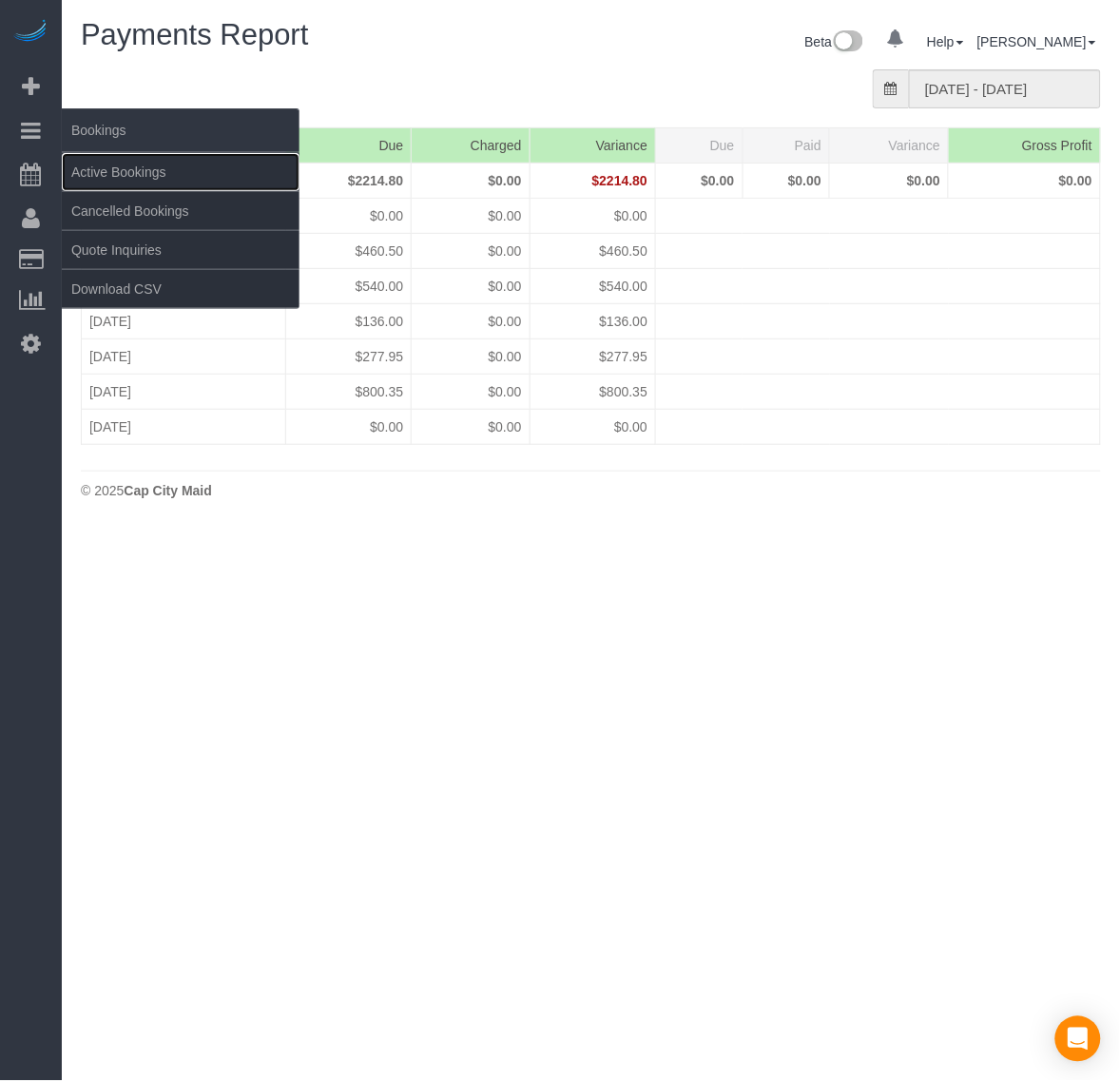
drag, startPoint x: 101, startPoint y: 159, endPoint x: 105, endPoint y: 151, distance: 8.9
click at [102, 159] on link "Active Bookings" at bounding box center [181, 171] width 238 height 38
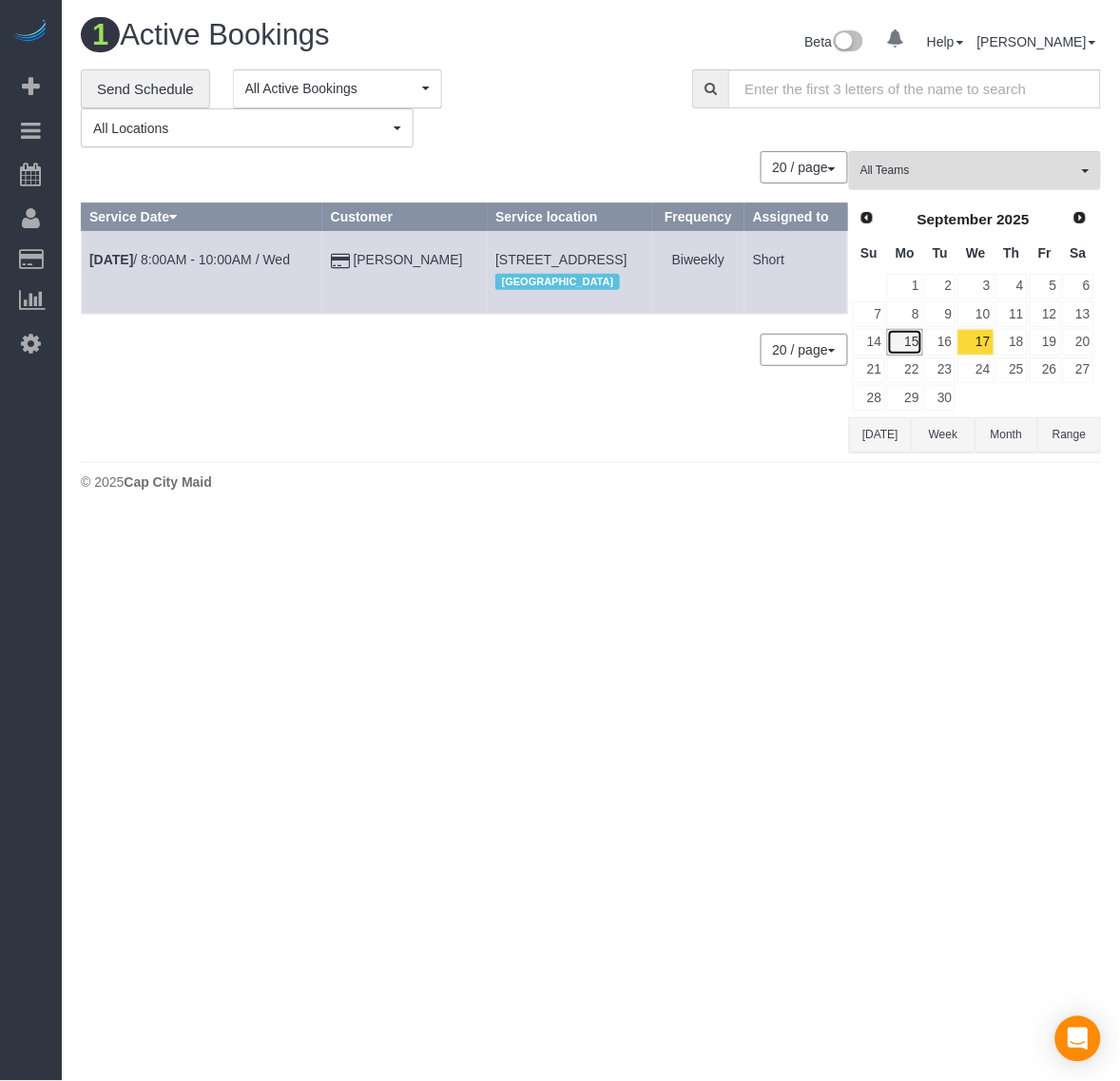
click at [915, 337] on link "15" at bounding box center [905, 341] width 35 height 25
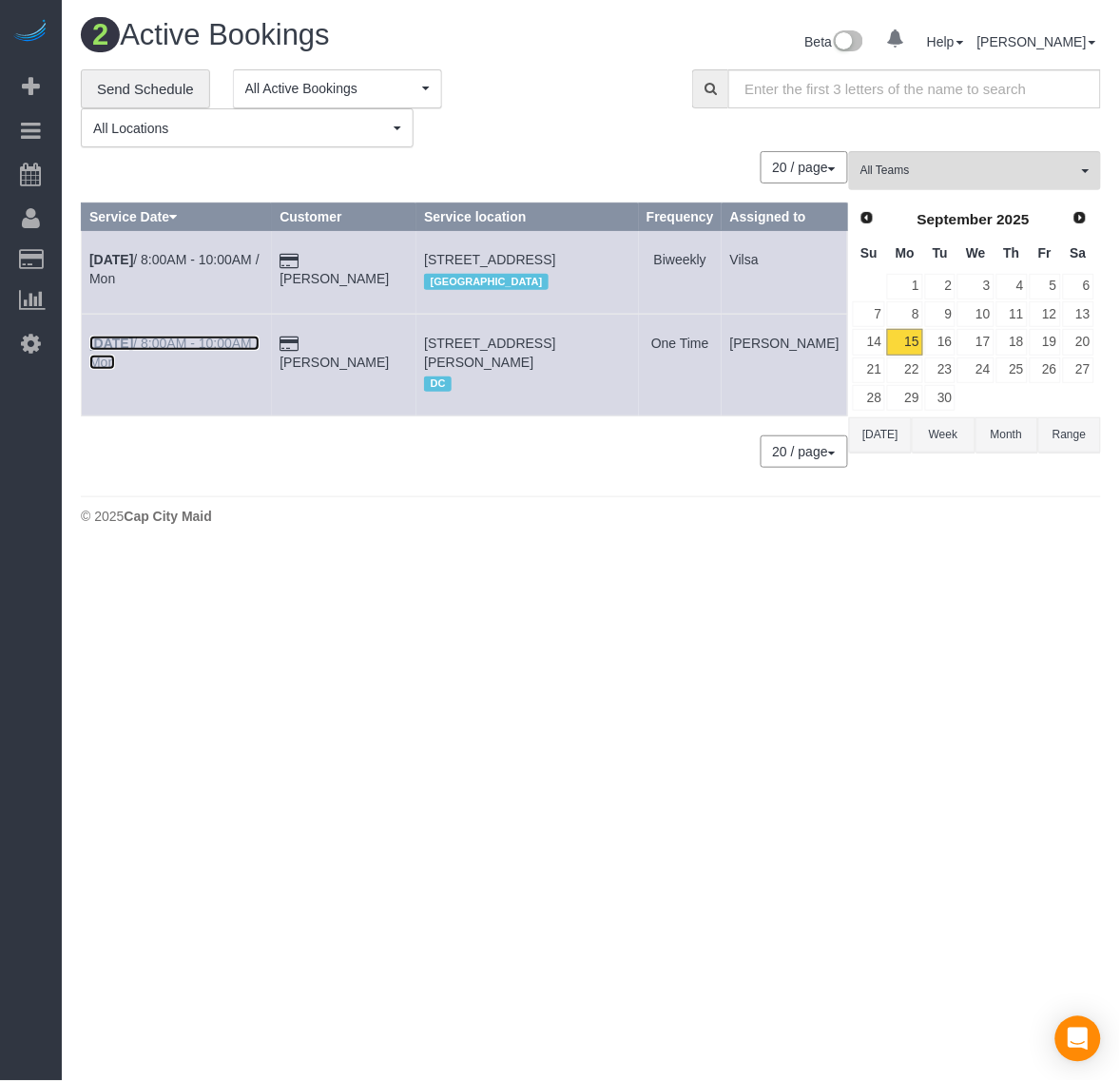
click at [109, 351] on b "Sep 15th" at bounding box center [111, 343] width 44 height 16
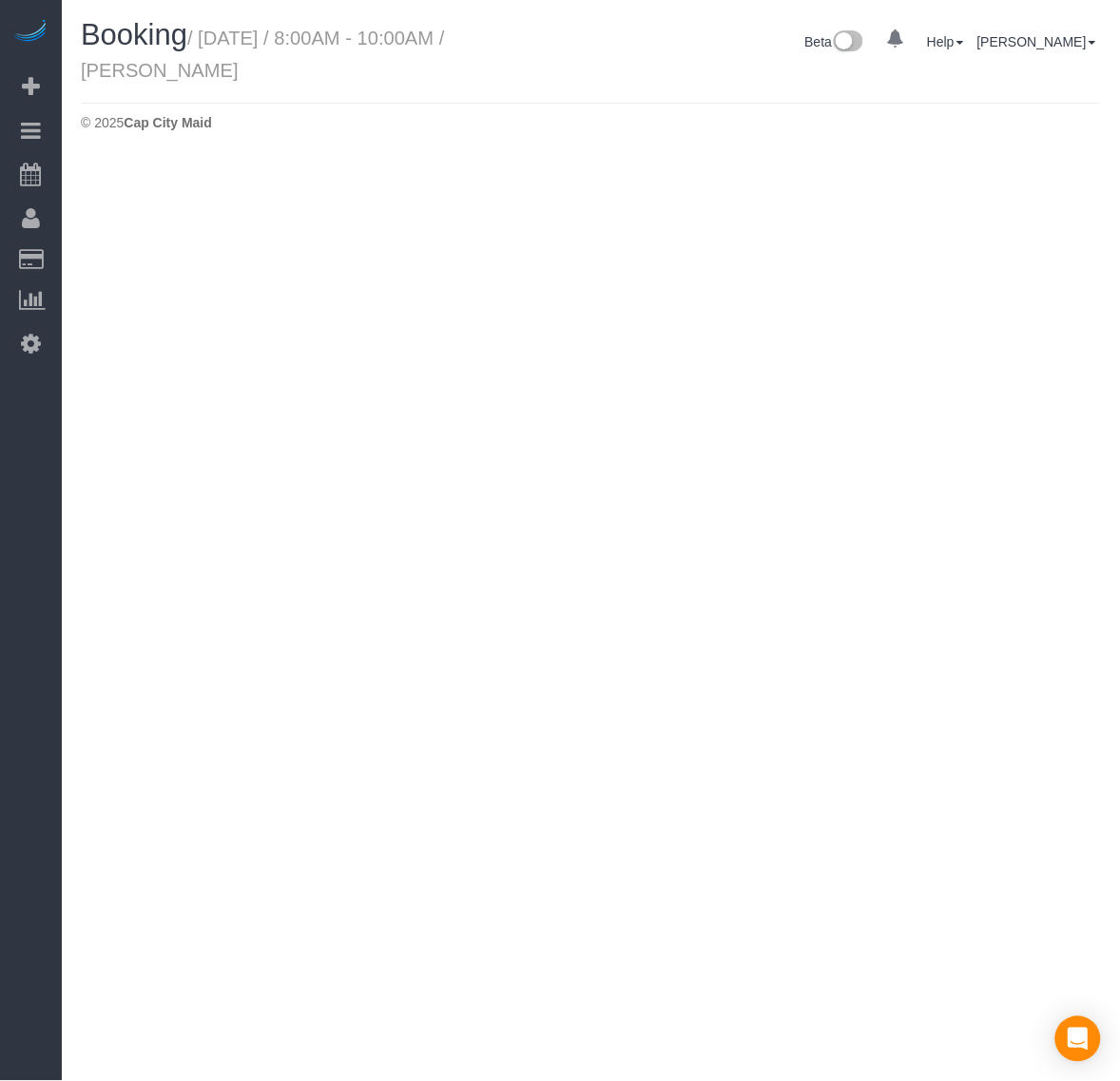
select select "VA"
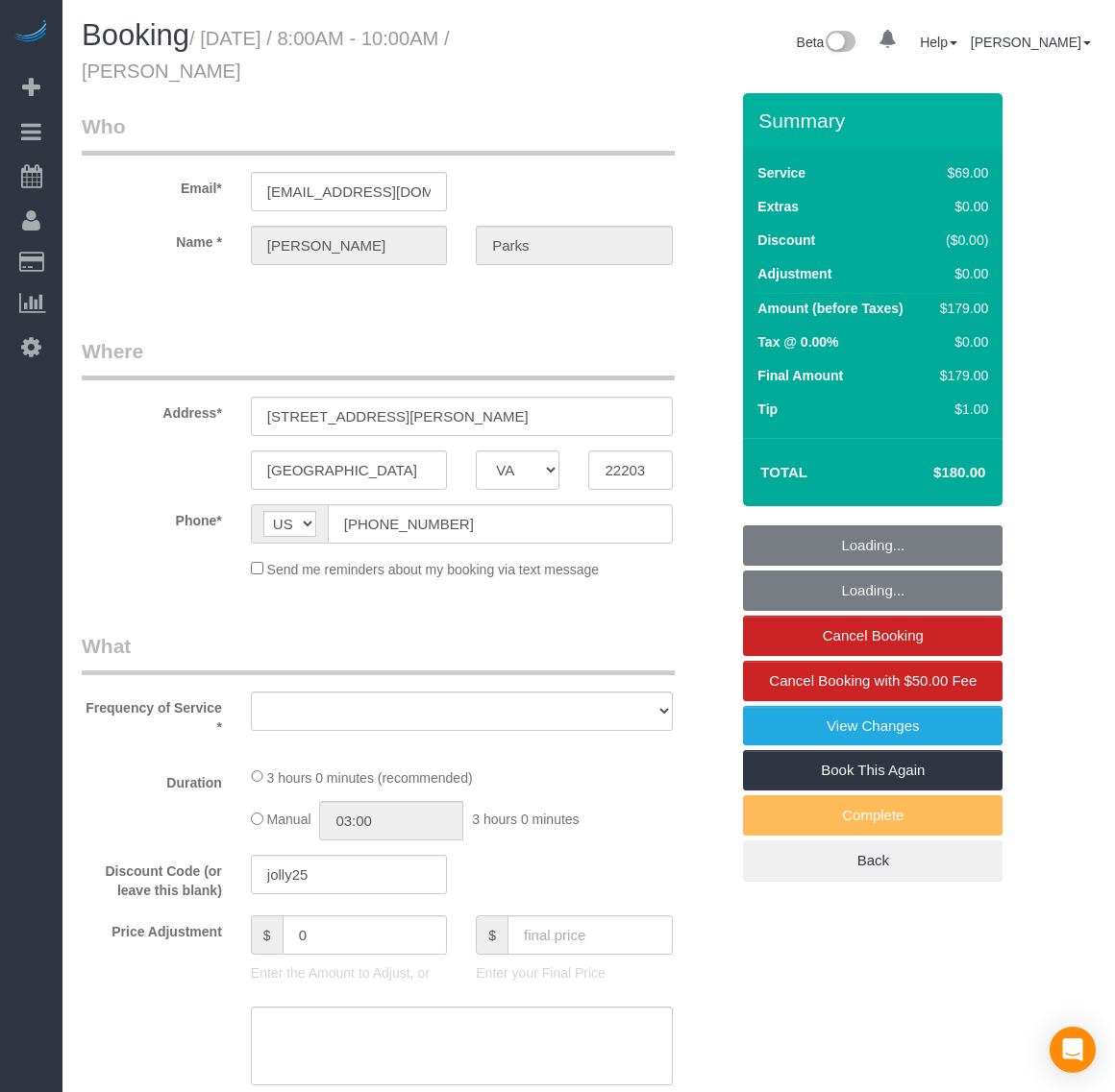
select select "object:4042"
select select "number:2"
select select "number:35"
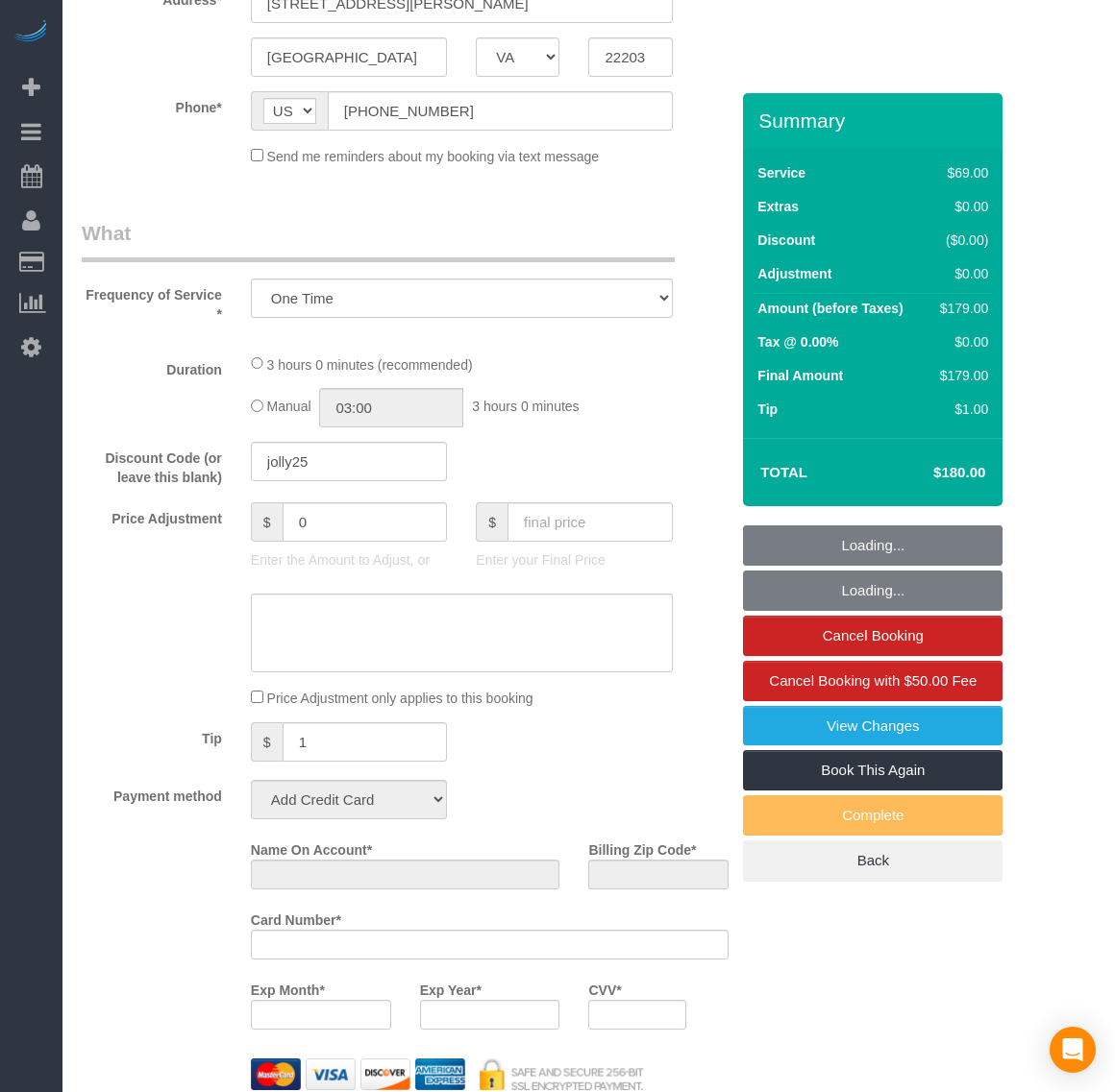
select select "string:fspay-9c36e0c0-36cc-4ff4-b258-c80cb746746d"
select select "spot43"
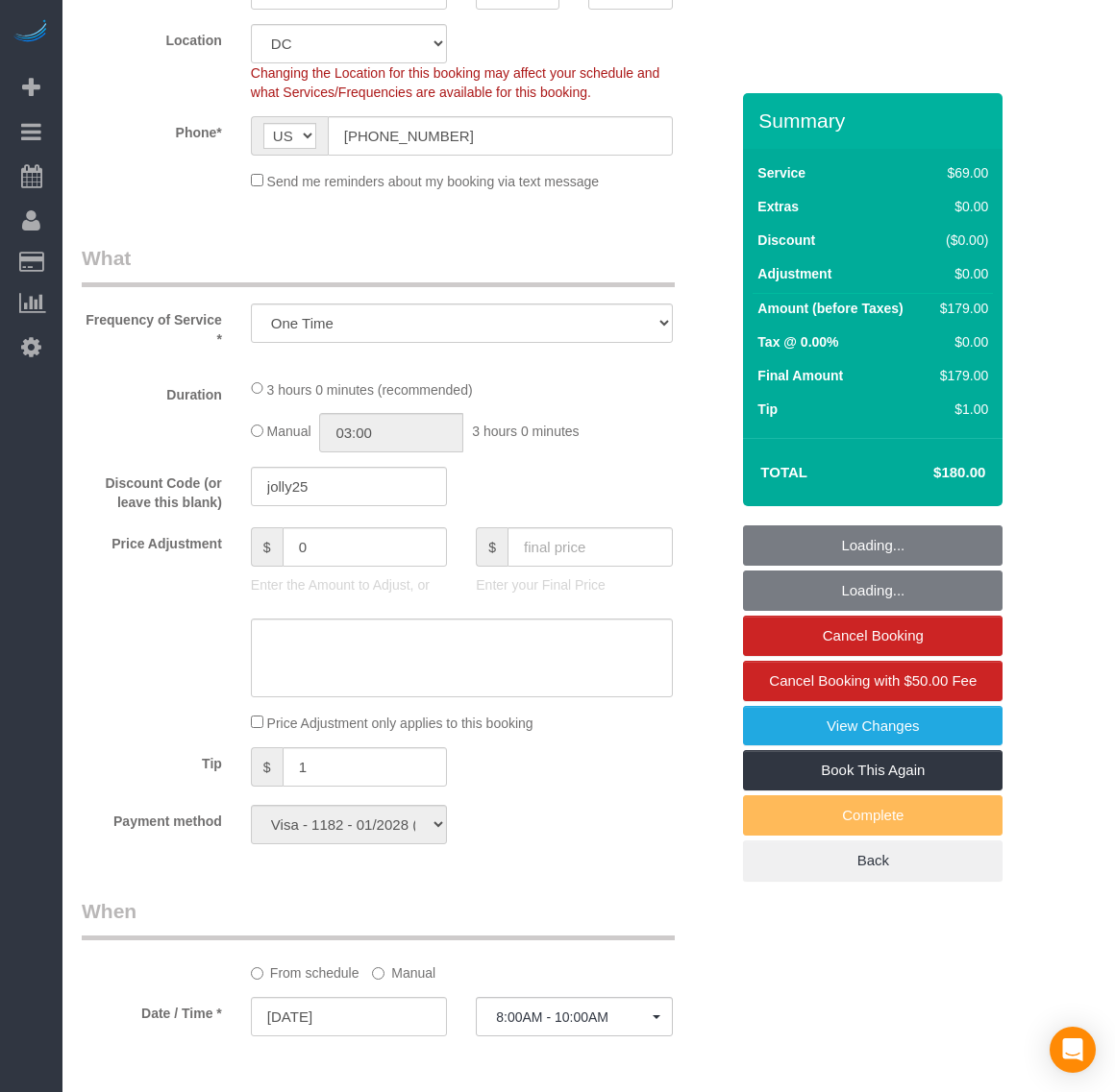
select select "1001"
select select "2"
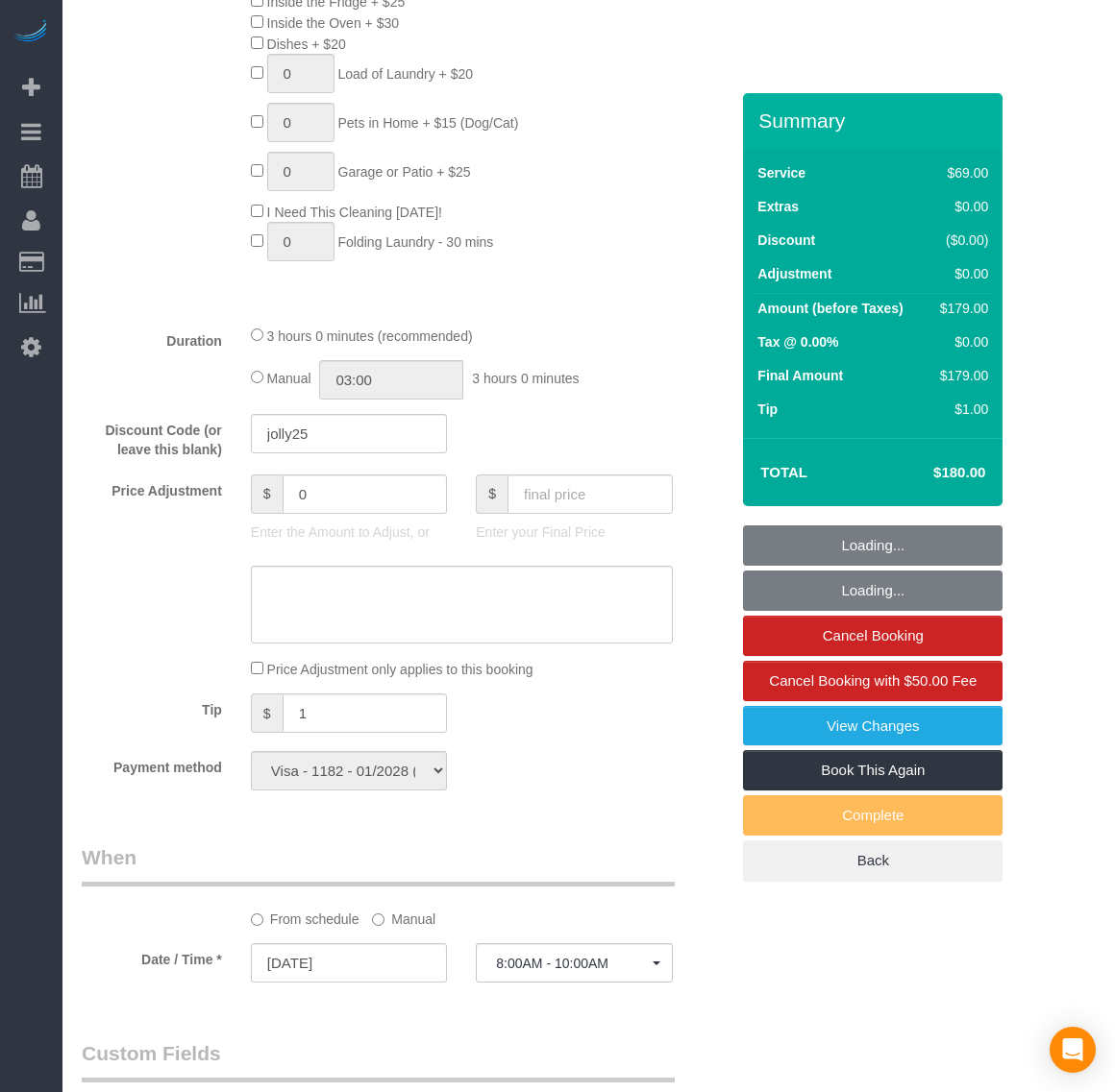
select select "object:4346"
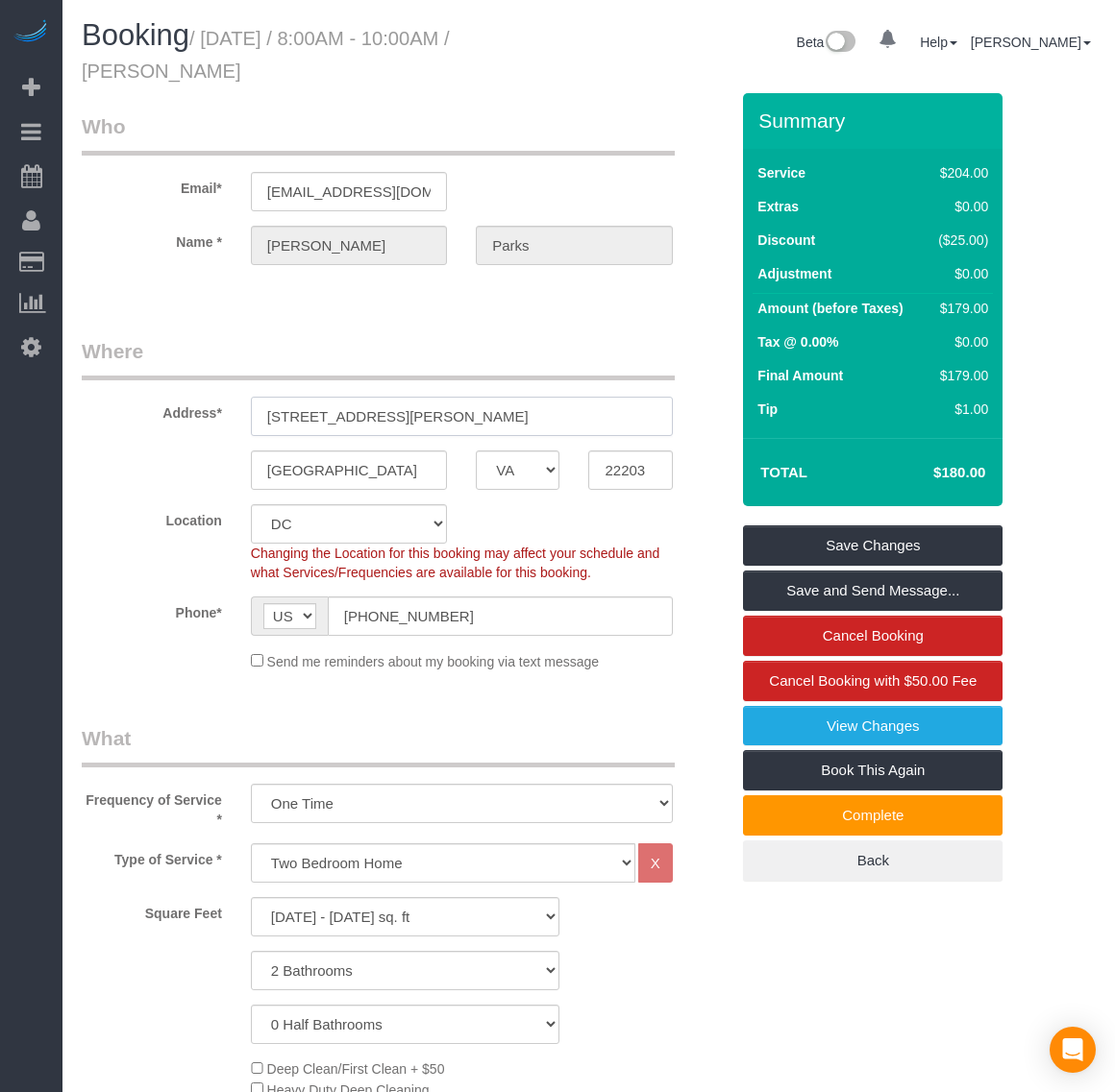
drag, startPoint x: 415, startPoint y: 423, endPoint x: 234, endPoint y: 419, distance: 181.0
click at [234, 419] on div "Address* 700 N Randolph St Apt 1900" at bounding box center [405, 386] width 676 height 99
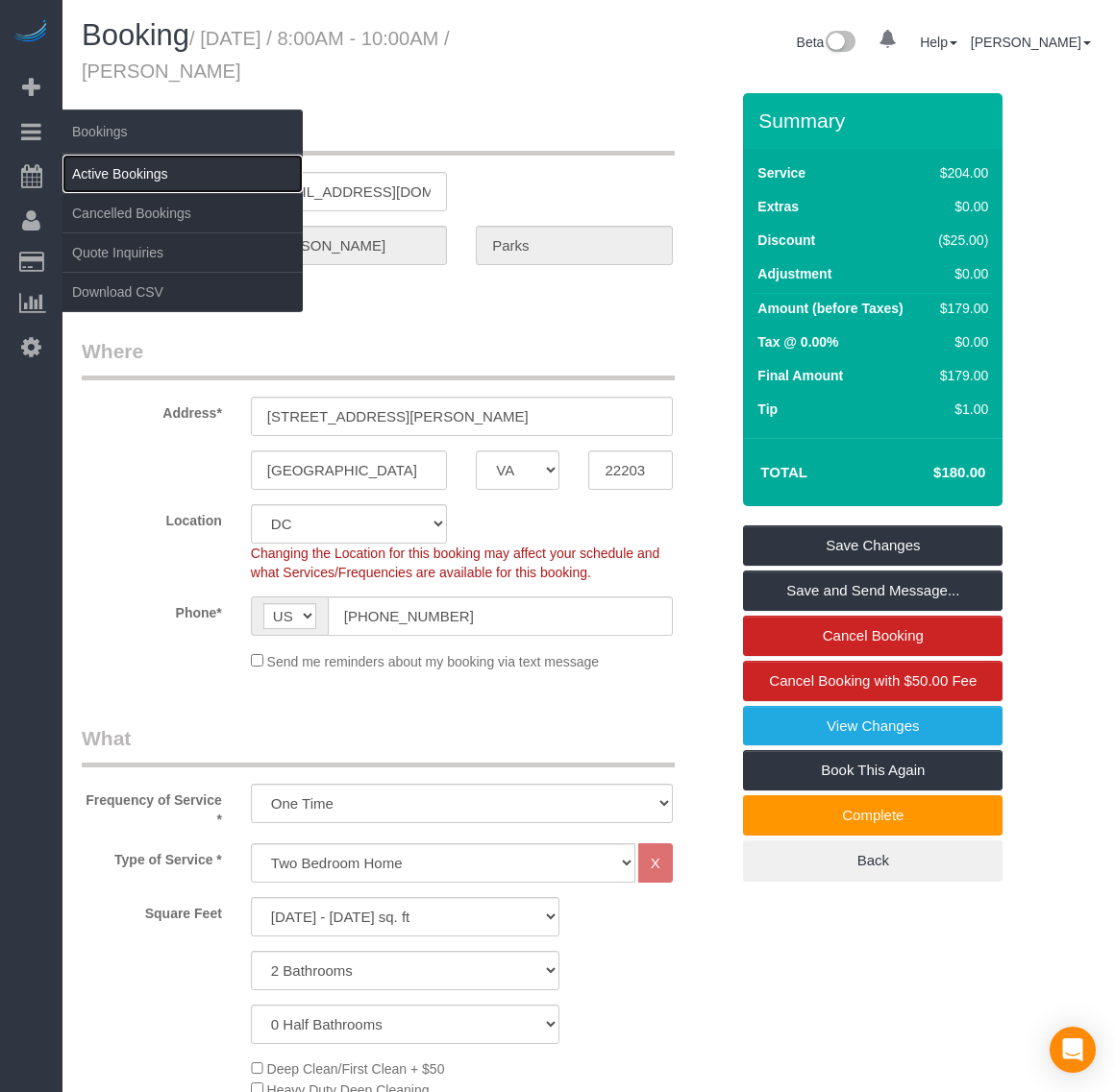
click at [121, 160] on link "Active Bookings" at bounding box center [183, 173] width 241 height 38
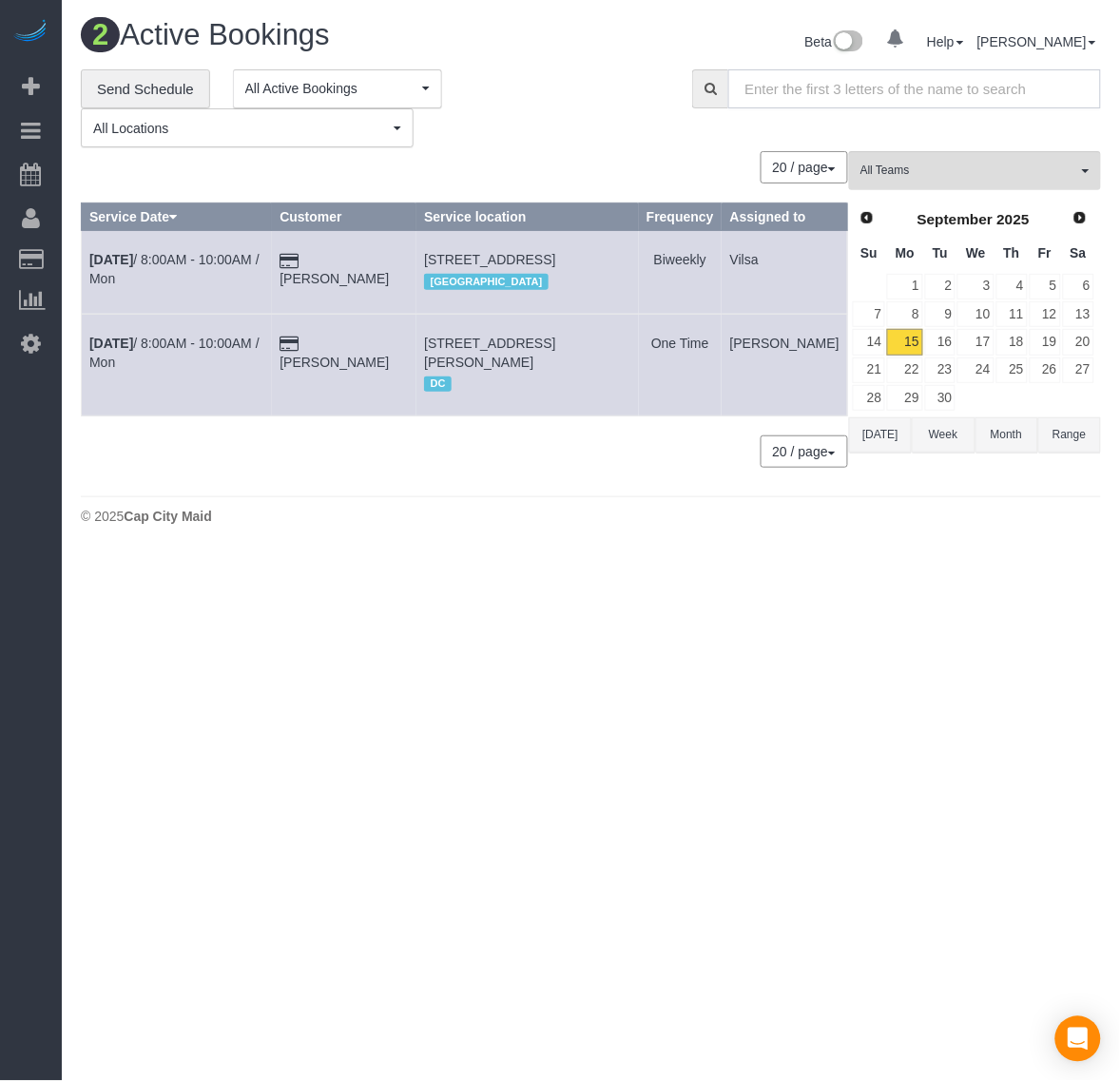
click at [799, 86] on input "text" at bounding box center [914, 88] width 372 height 39
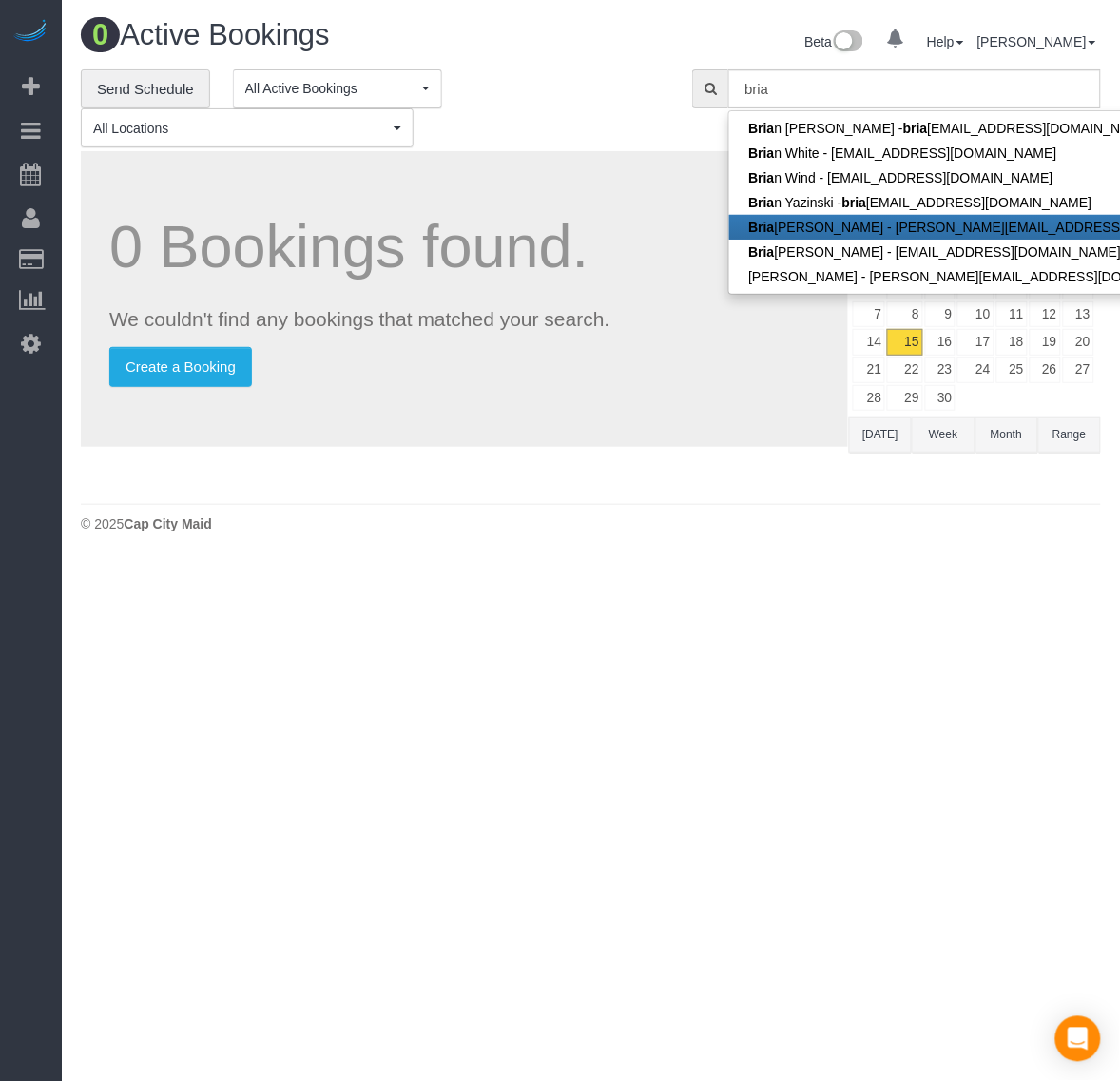
click at [876, 224] on link "Bria nna Walker - b.walker@kw.com" at bounding box center [989, 227] width 520 height 24
type input "b.walker@kw.com"
click at [876, 224] on link "Prev" at bounding box center [866, 218] width 26 height 26
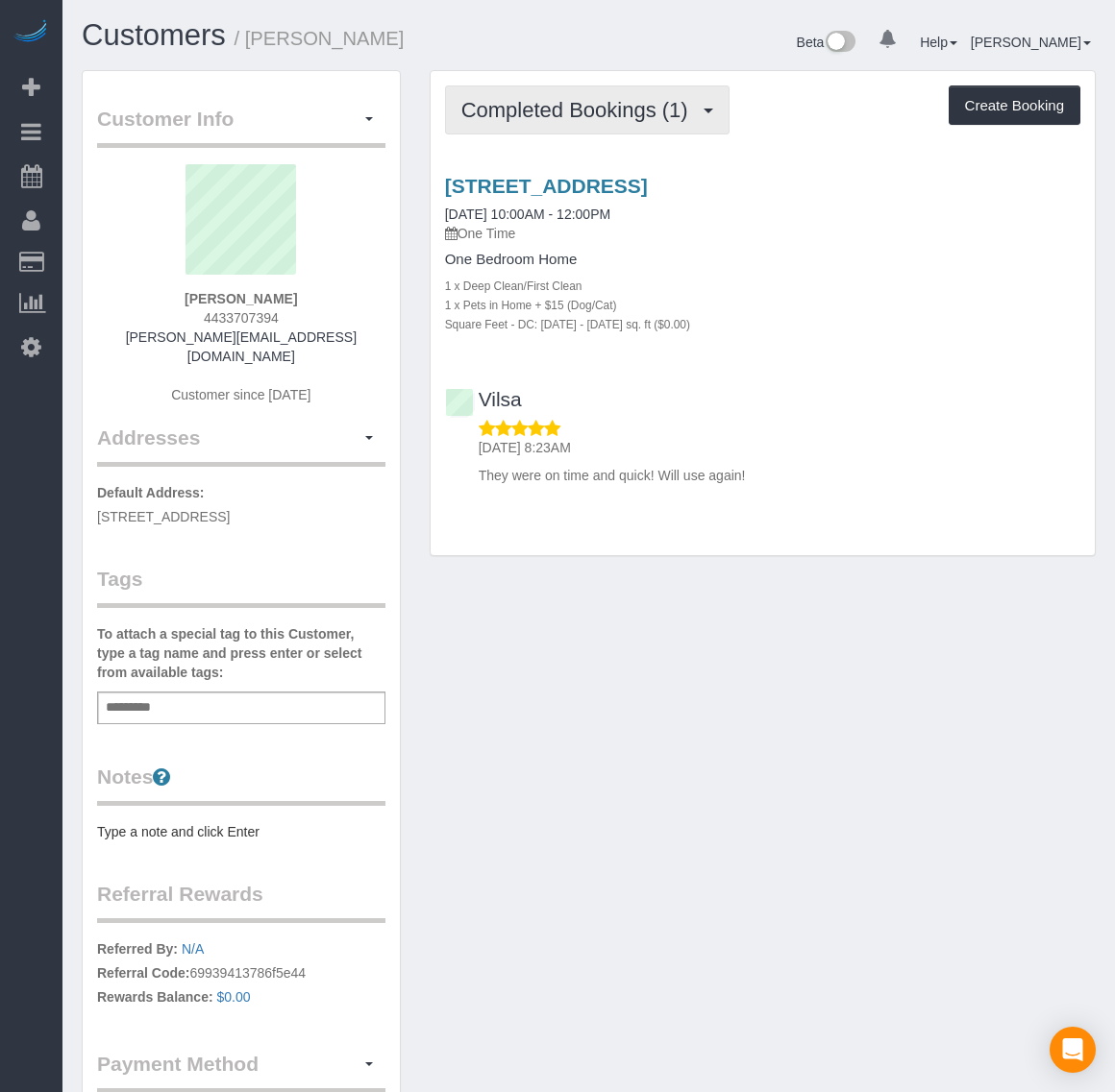
click at [637, 112] on span "Completed Bookings (1)" at bounding box center [579, 110] width 237 height 24
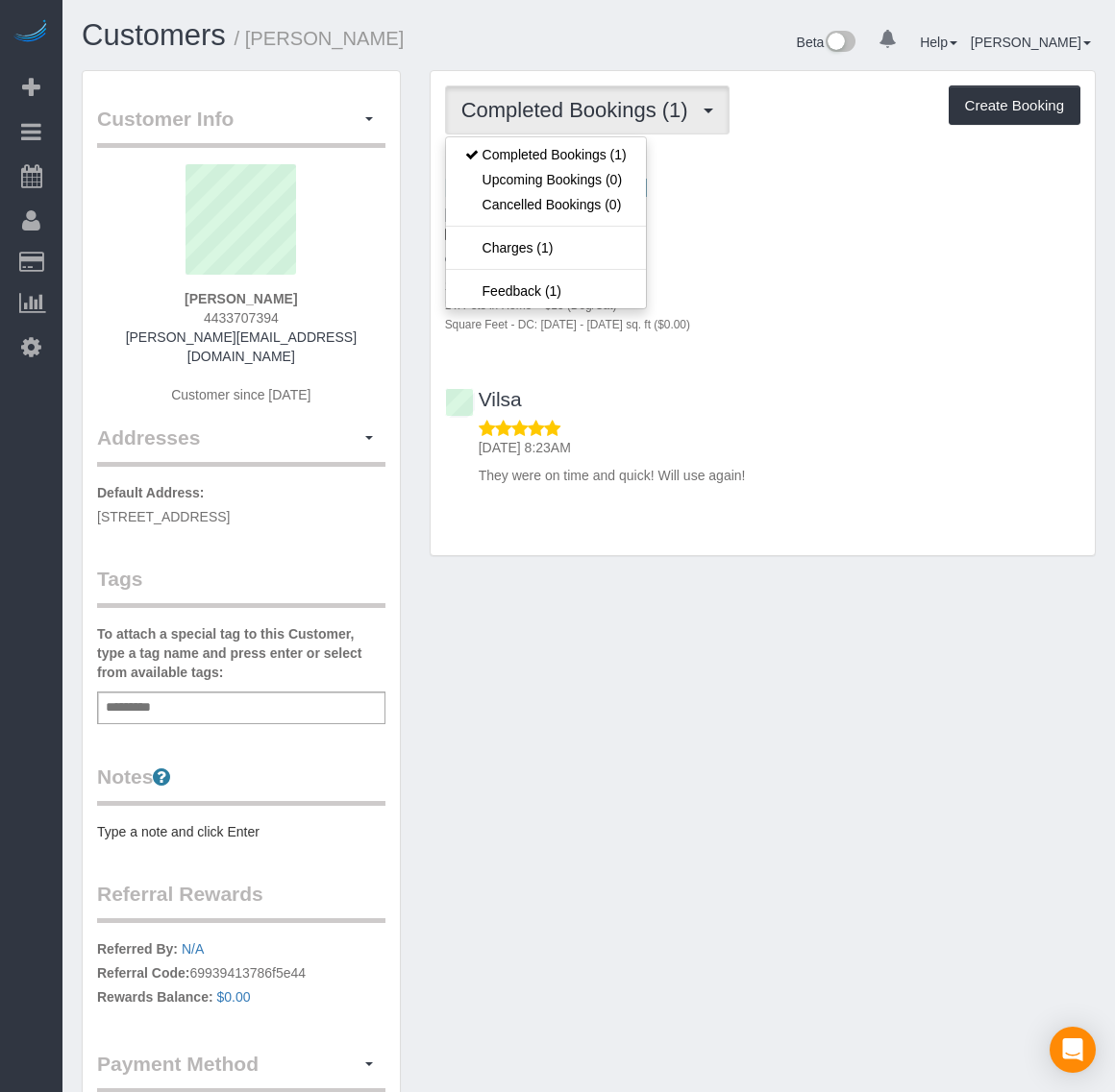
click at [928, 314] on div "Square Feet - DC: 1001 - 1500 sq. ft ($0.00)" at bounding box center [762, 324] width 636 height 20
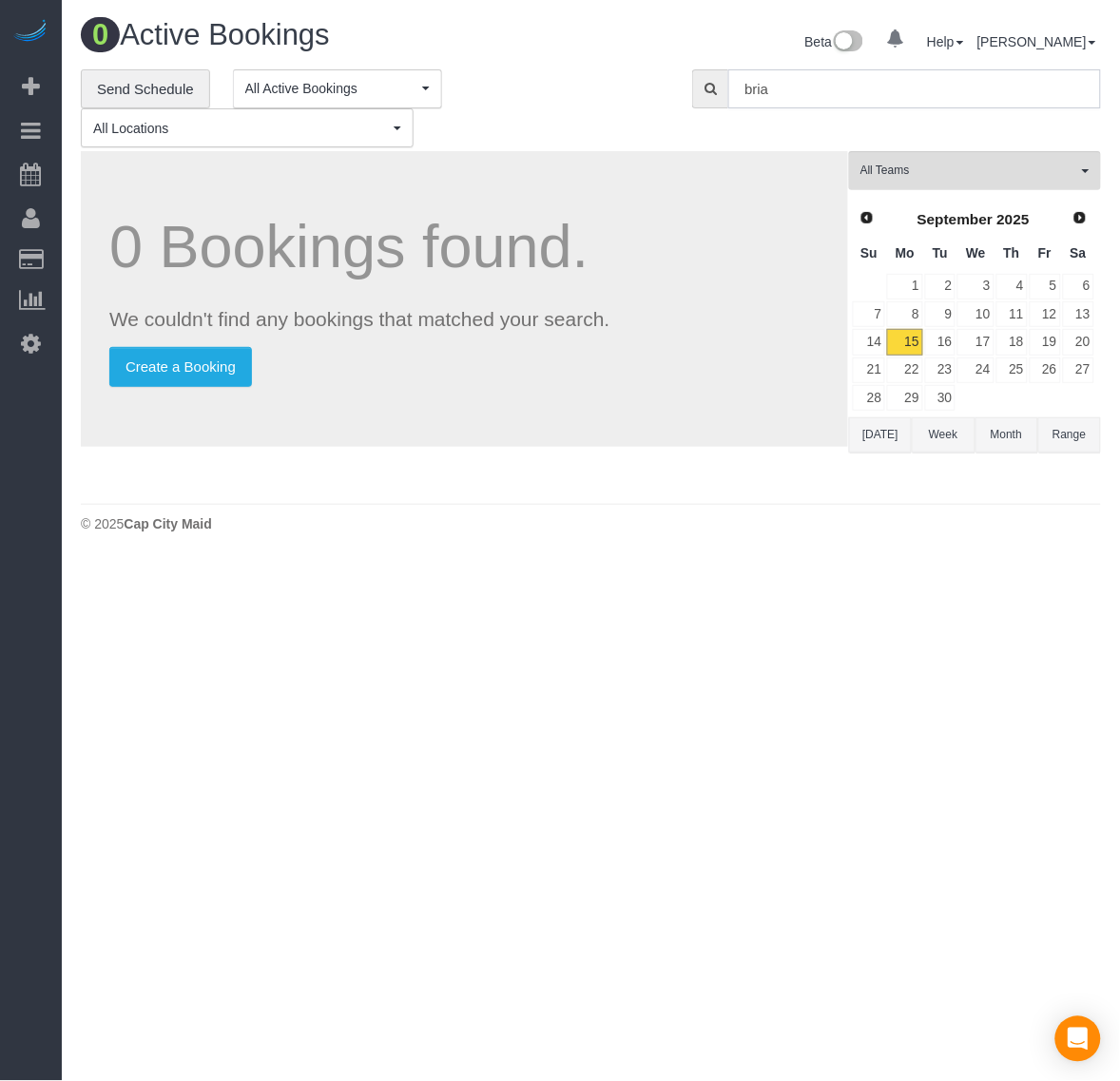
click at [805, 102] on input "bria" at bounding box center [914, 88] width 372 height 39
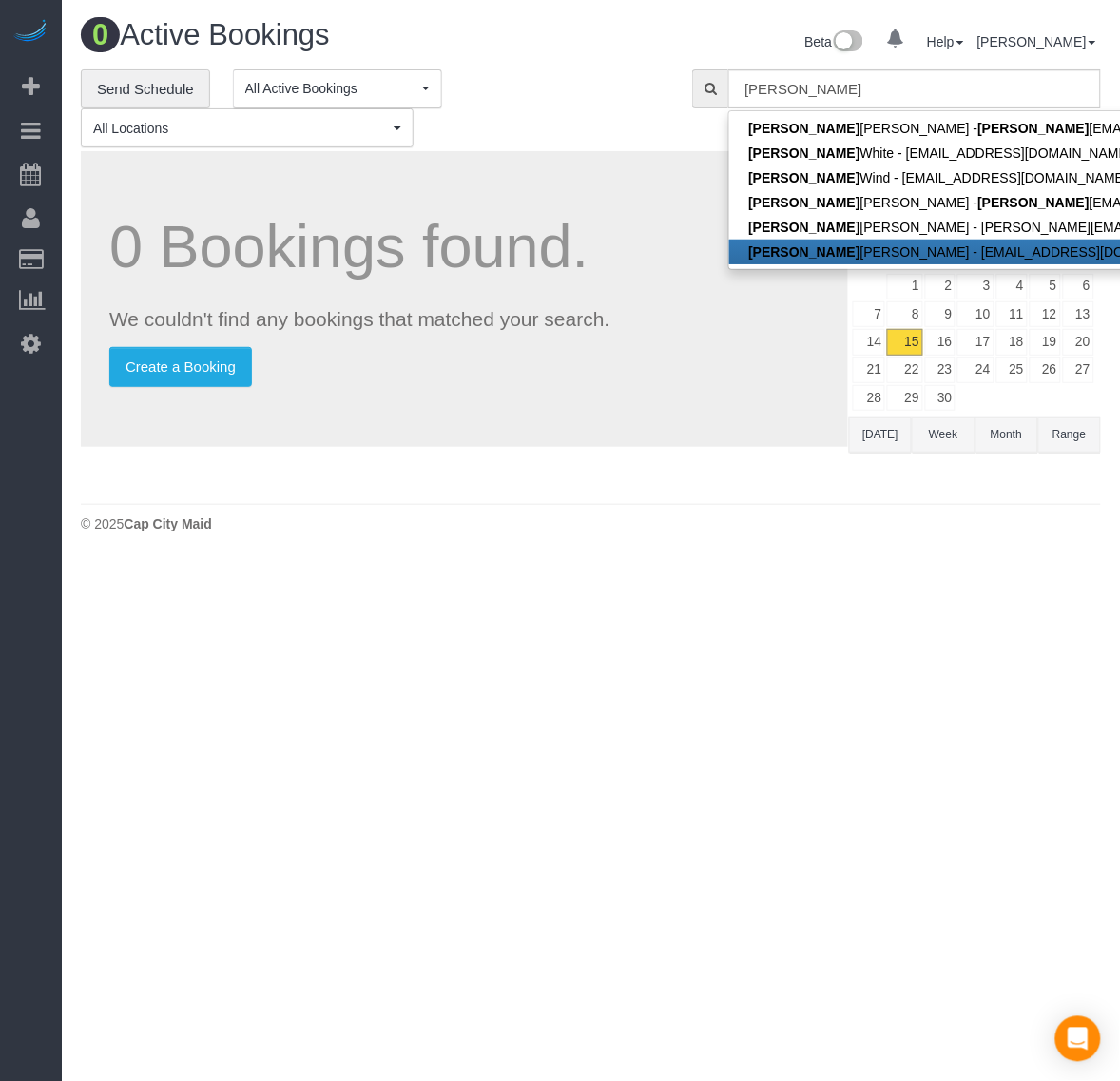
click at [840, 249] on link "Brian na Walker - bri.macpherson5@gmail.com" at bounding box center [1086, 251] width 715 height 24
type input "[EMAIL_ADDRESS][DOMAIN_NAME]"
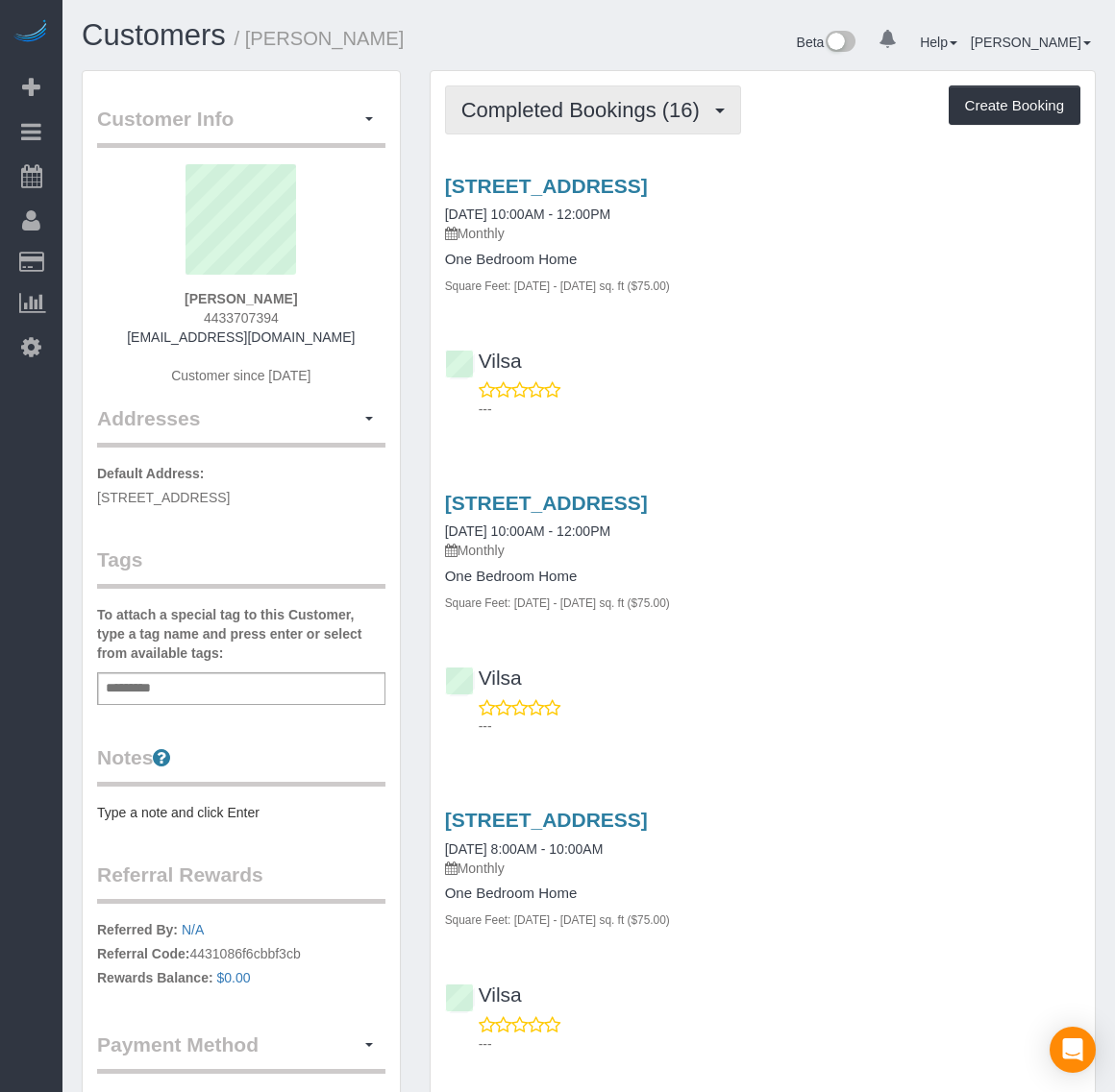
click at [616, 122] on button "Completed Bookings (16)" at bounding box center [592, 110] width 296 height 49
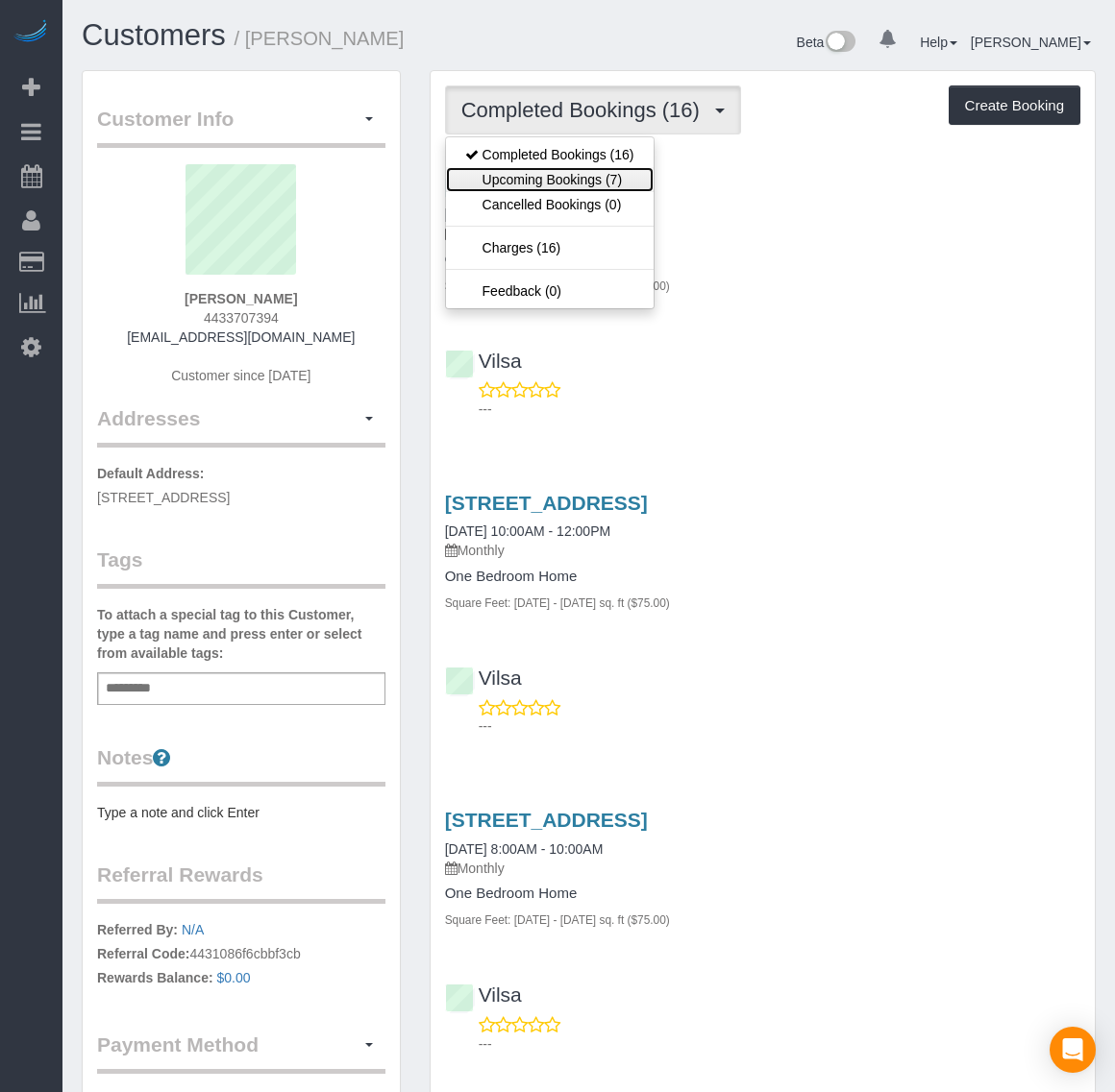
click at [584, 183] on link "Upcoming Bookings (7)" at bounding box center [549, 179] width 207 height 25
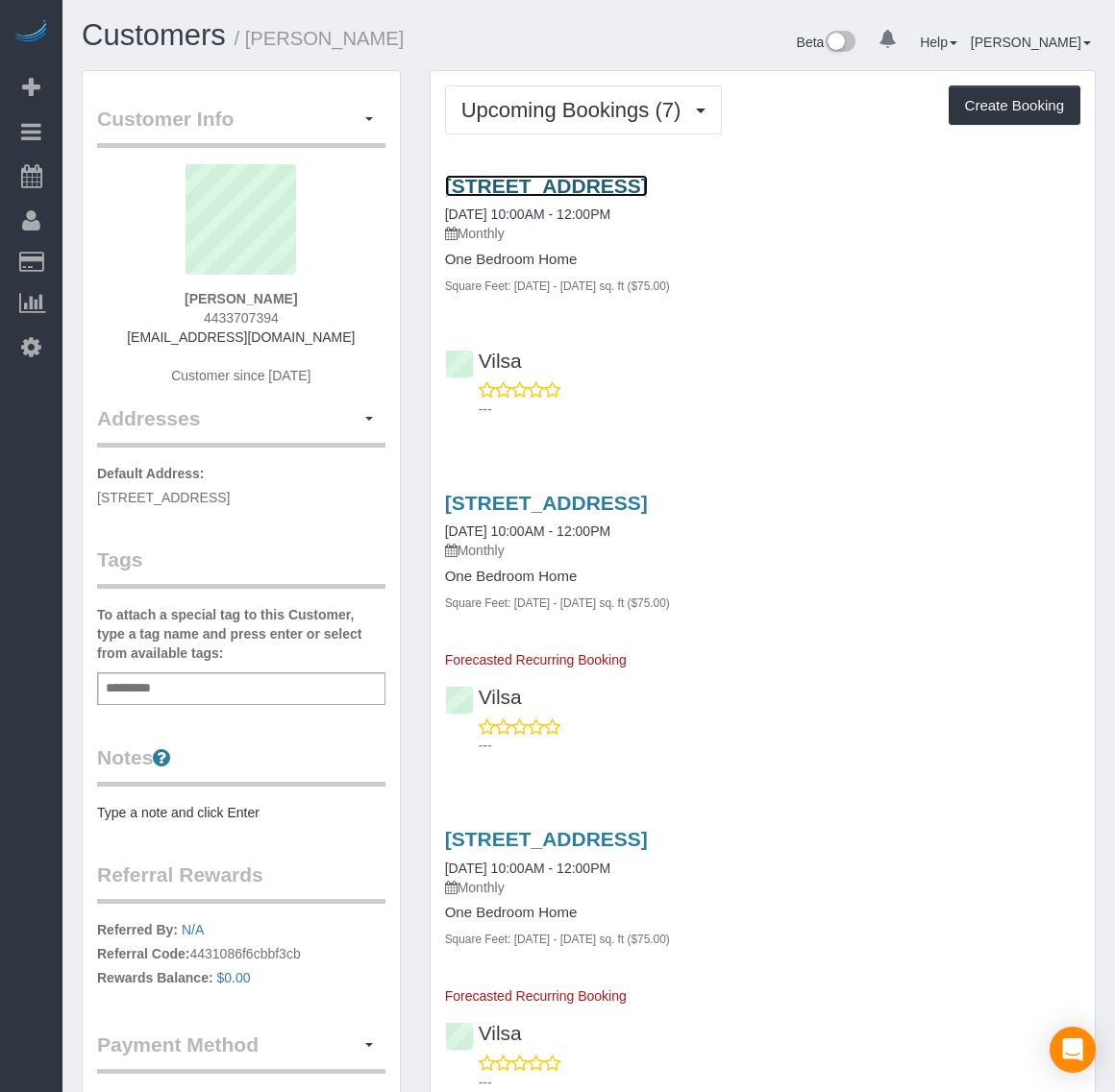
click at [625, 178] on link "2012 Garland Estates Court, Richmond, VA 23229" at bounding box center [546, 186] width 202 height 22
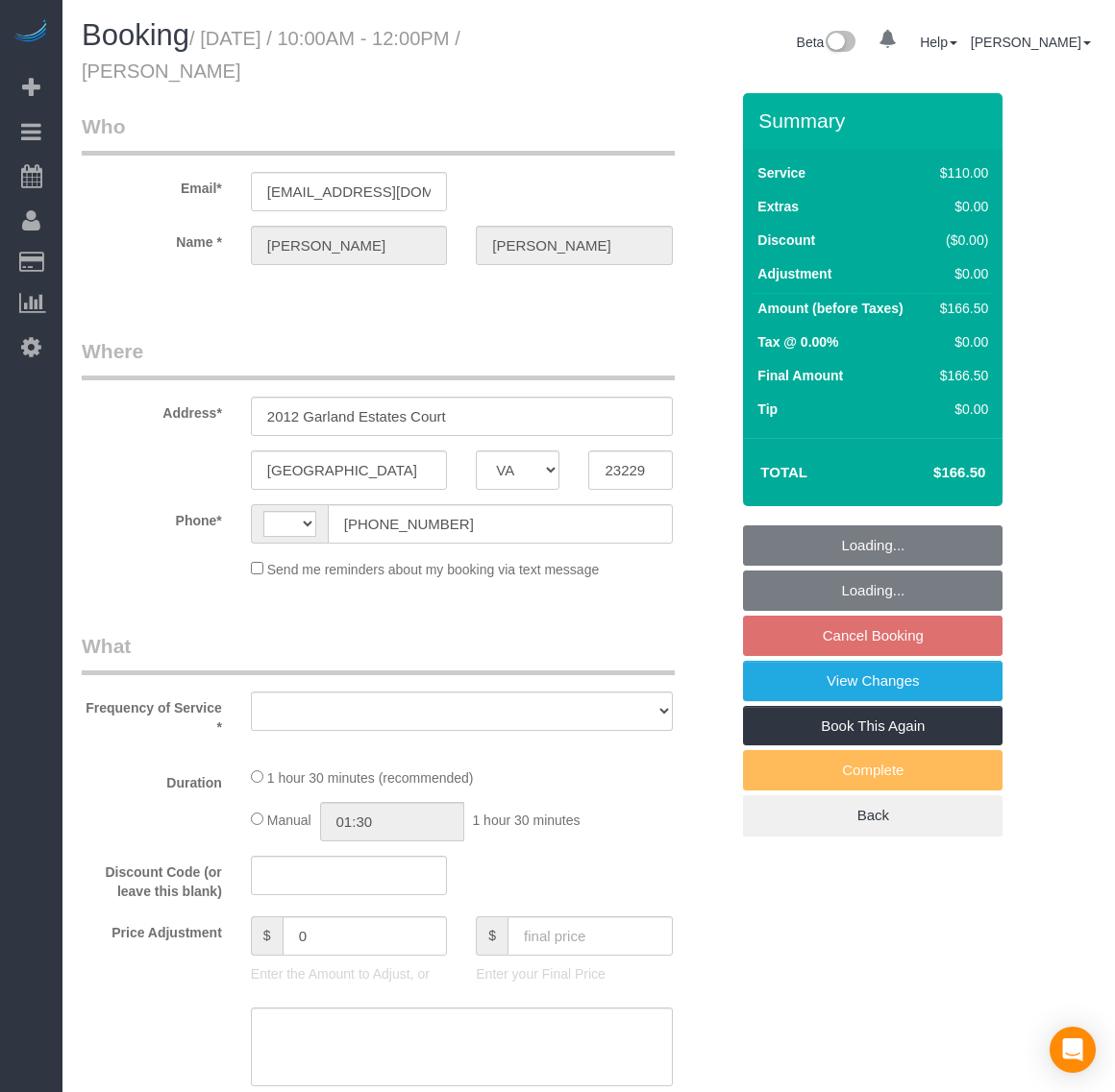
select select "VA"
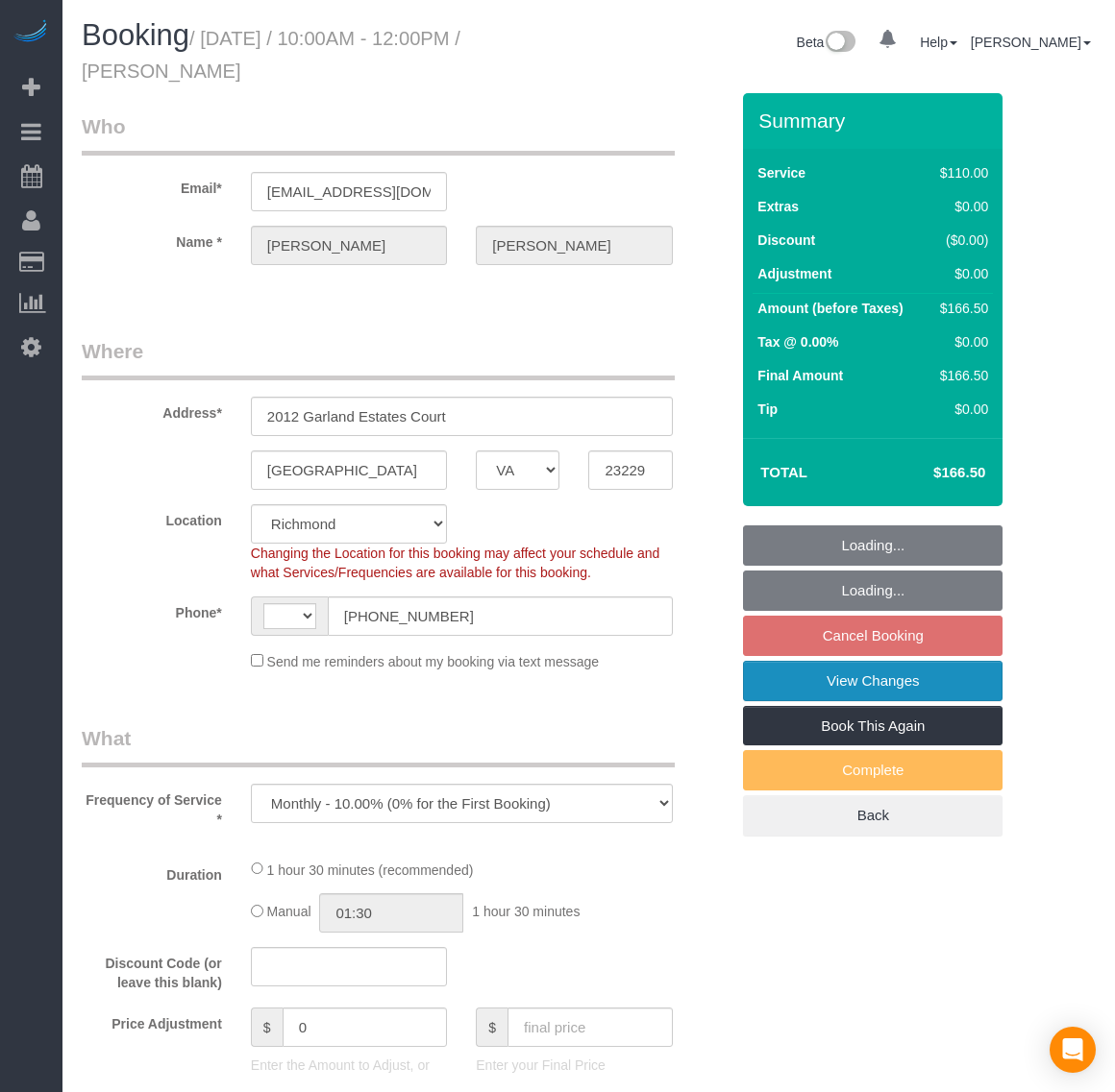
select select "object:812"
select select "string:[GEOGRAPHIC_DATA]"
select select "number:2"
select select "number:26"
select select "number:17"
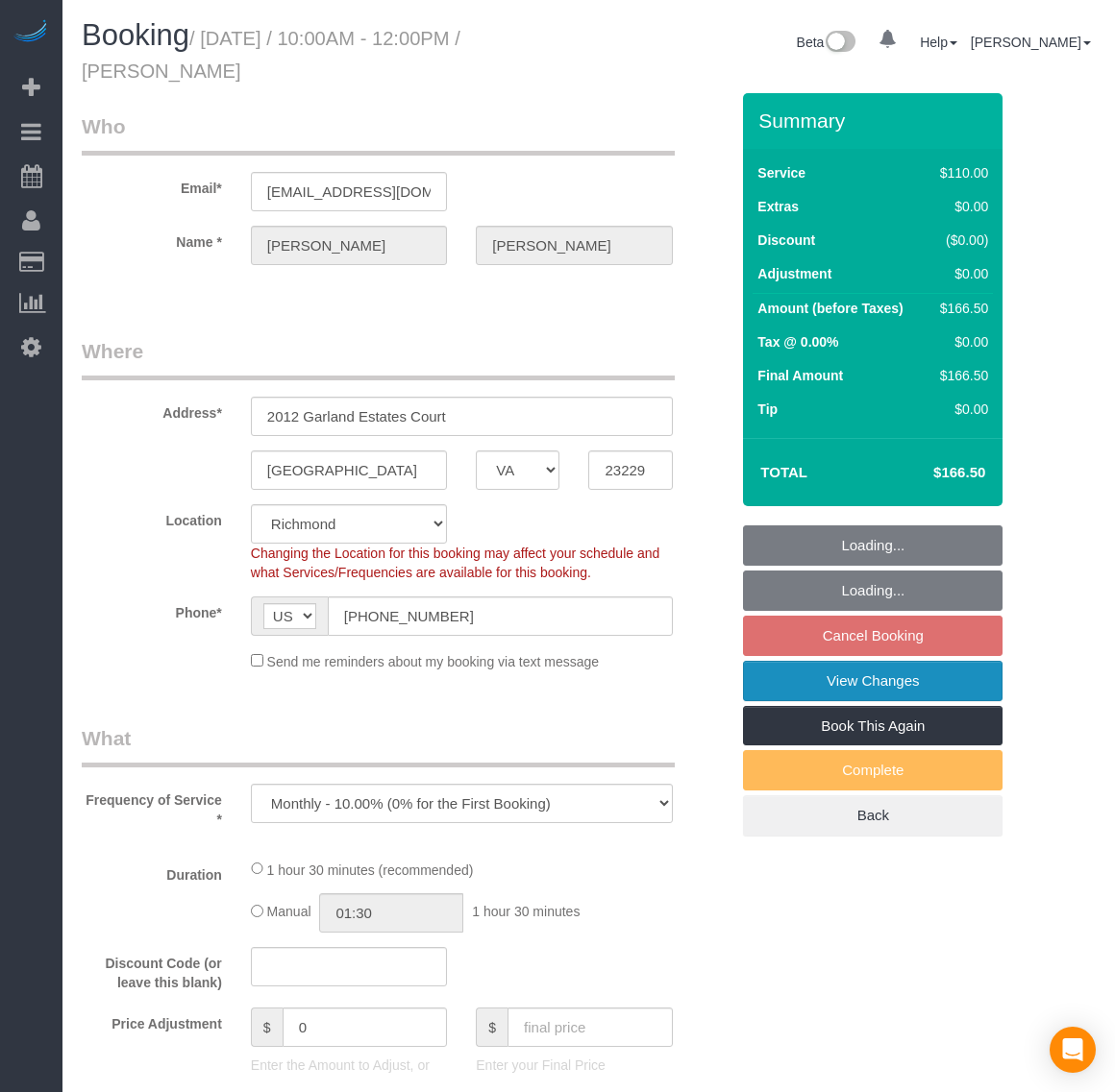
select select "string:fspay-64ed93cb-2d3c-4bc8-bc41-7e1adbd4d903"
select select "1001"
select select "spot2"
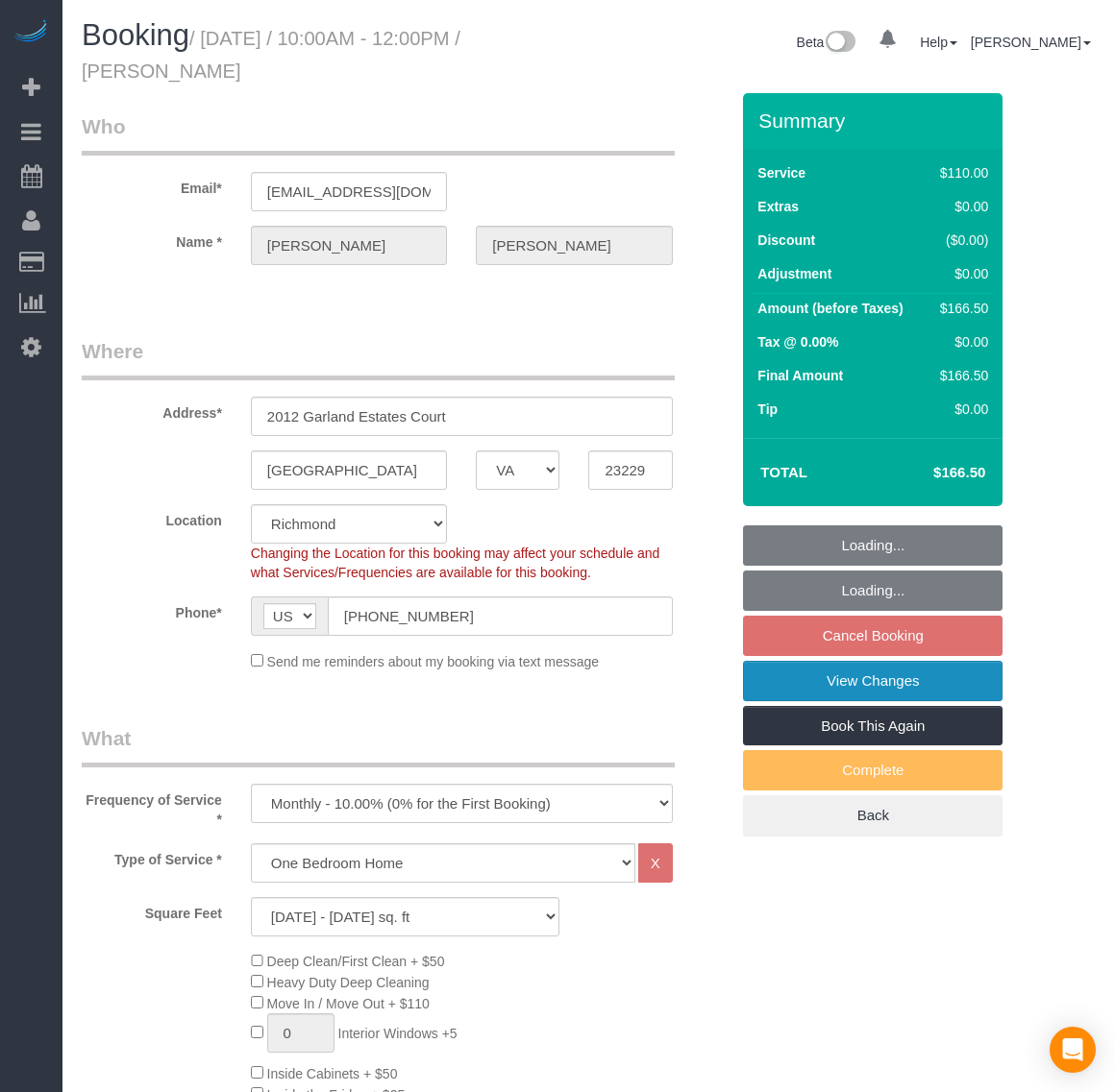
select select "1001"
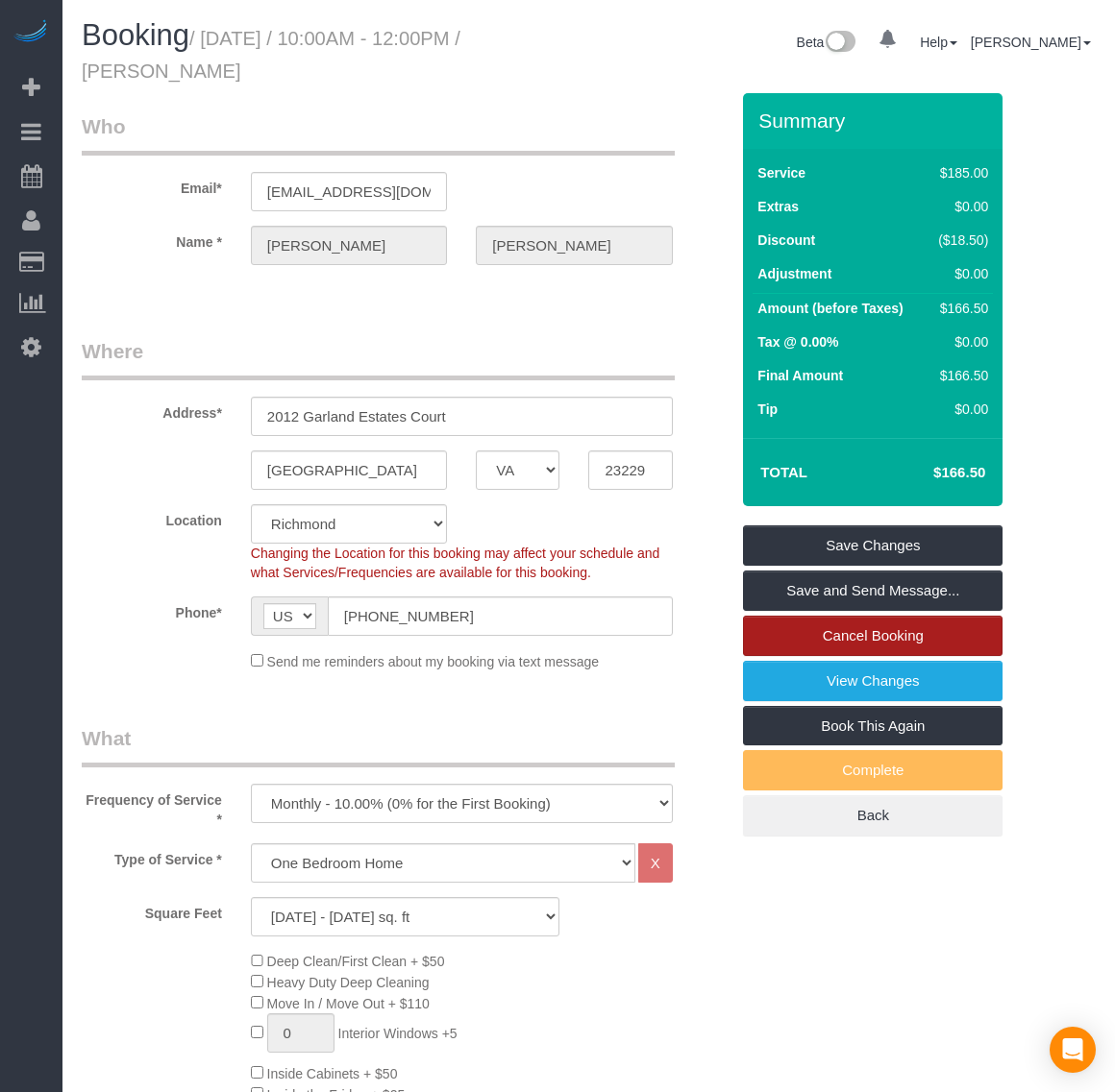
click at [809, 634] on link "Cancel Booking" at bounding box center [872, 635] width 259 height 40
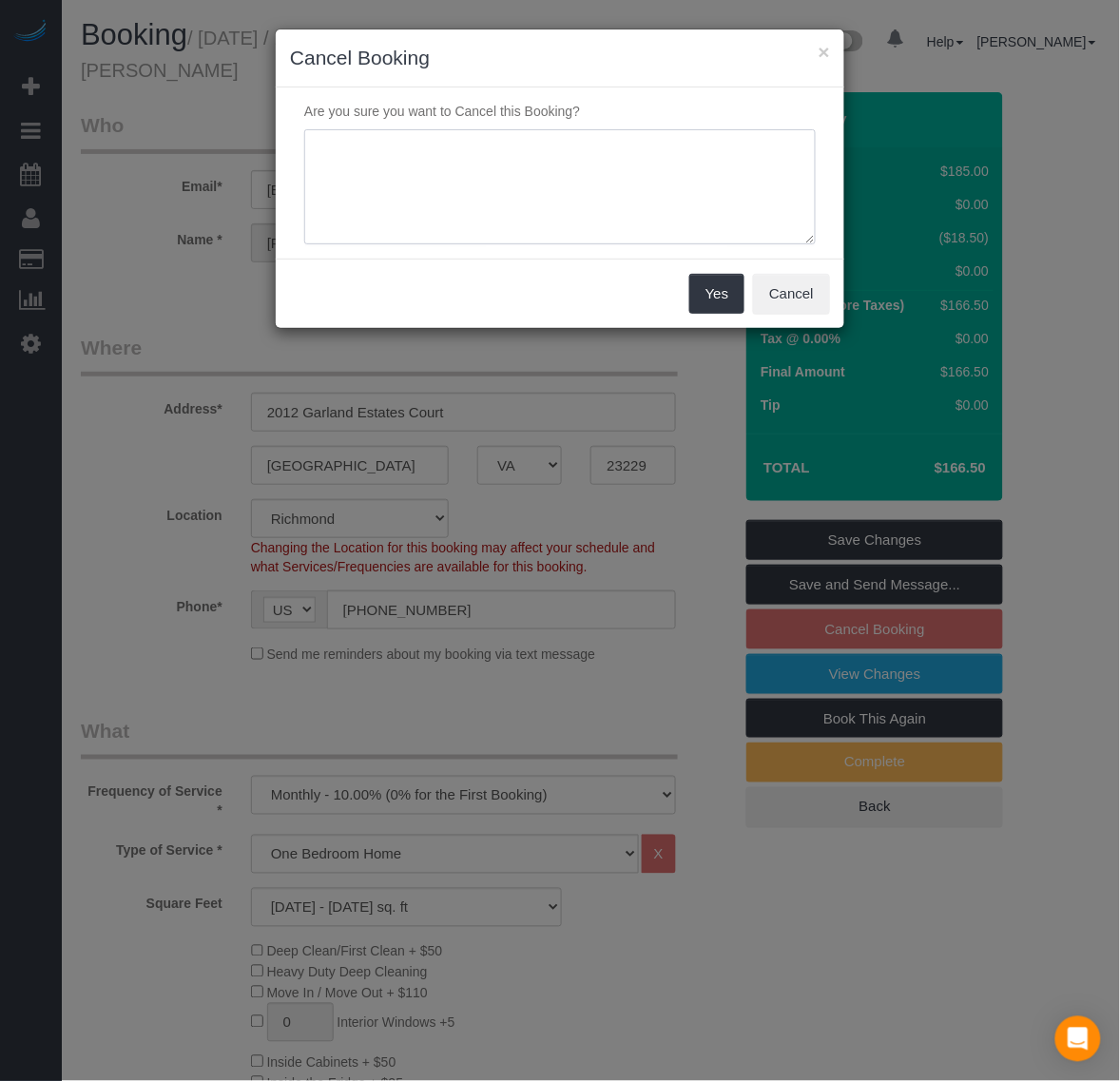
click at [438, 133] on textarea at bounding box center [560, 187] width 511 height 116
type textarea "Will need to take a break for the monthly cleaning and will reachout for one ti…"
drag, startPoint x: 810, startPoint y: 291, endPoint x: 682, endPoint y: 189, distance: 163.7
click at [809, 290] on button "Cancel" at bounding box center [791, 294] width 77 height 40
